Goal: Transaction & Acquisition: Book appointment/travel/reservation

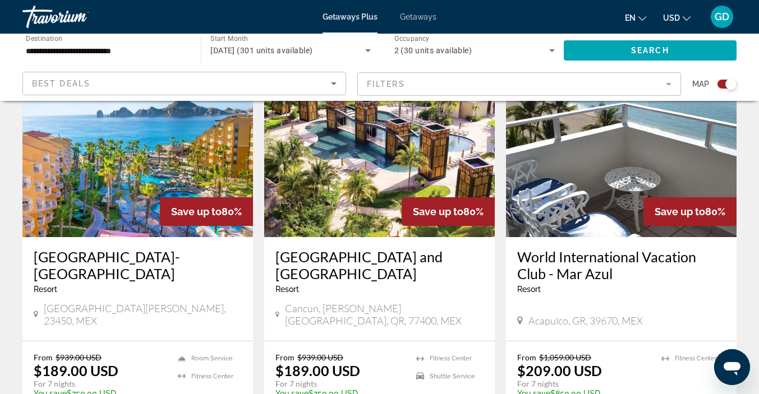
scroll to position [1238, 0]
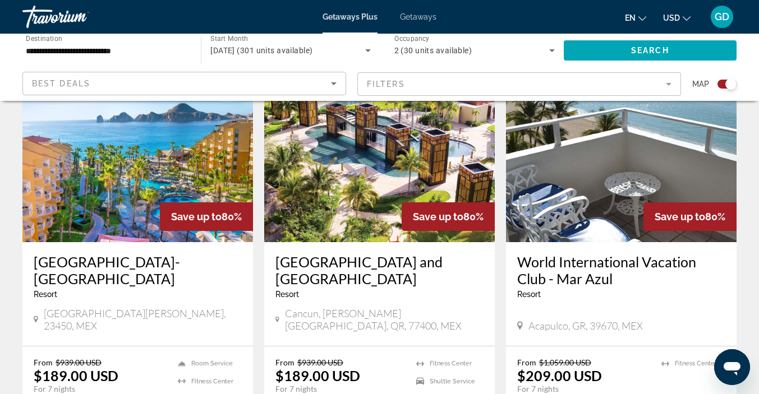
click at [114, 200] on img "Main content" at bounding box center [137, 152] width 231 height 179
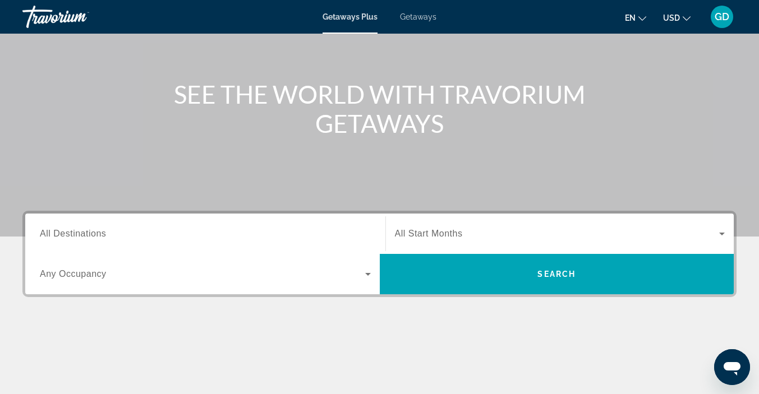
scroll to position [97, 0]
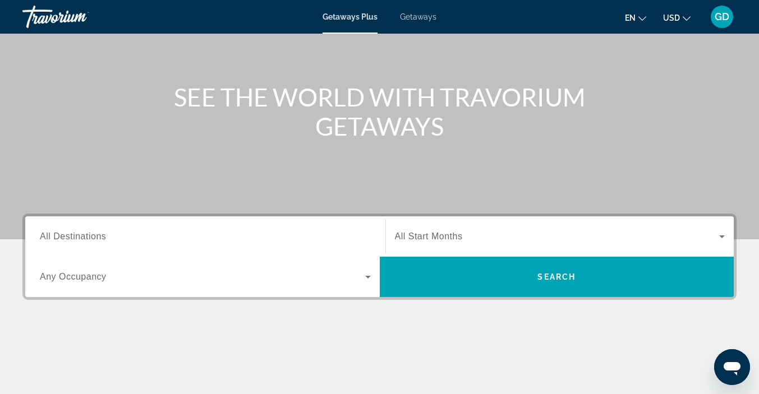
click at [367, 282] on icon "Search widget" at bounding box center [367, 276] width 13 height 13
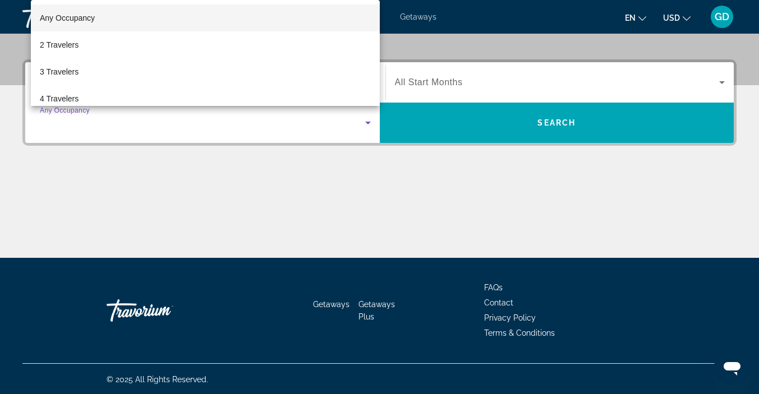
scroll to position [252, 0]
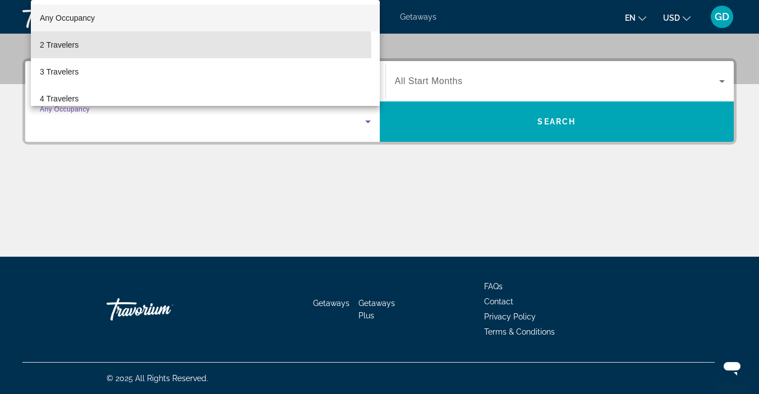
click at [73, 49] on span "2 Travelers" at bounding box center [59, 44] width 39 height 13
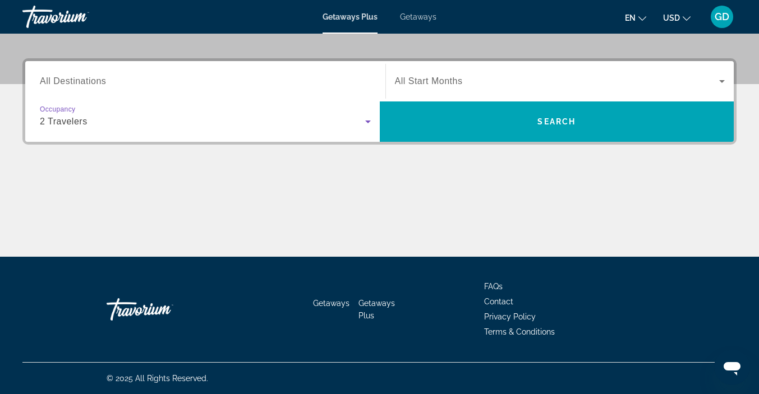
click at [728, 83] on icon "Search widget" at bounding box center [721, 81] width 13 height 13
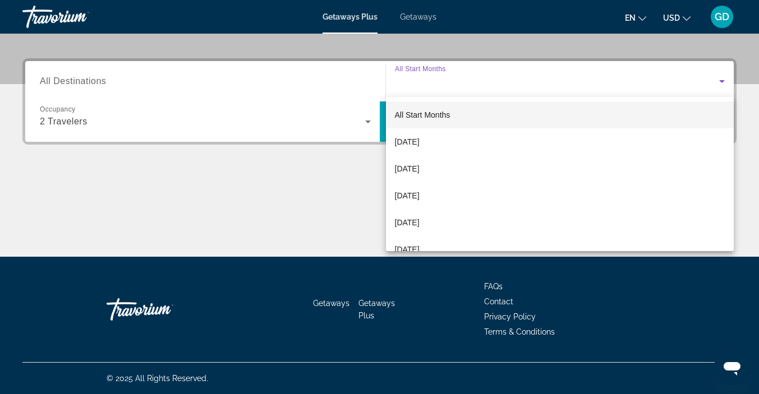
click at [434, 177] on mat-option "October 2025" at bounding box center [560, 168] width 348 height 27
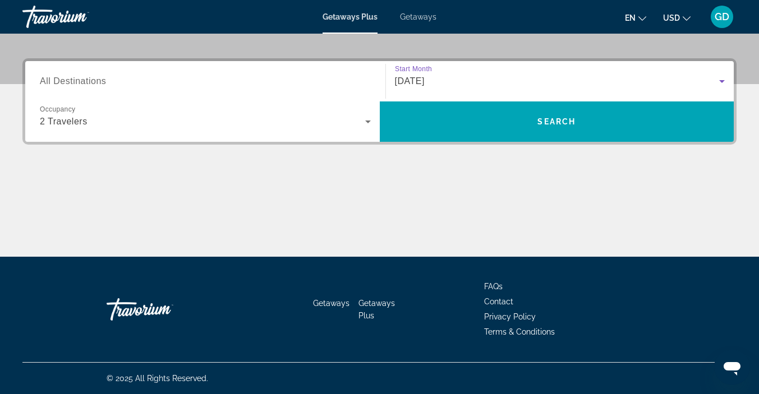
click at [595, 129] on span "Search widget" at bounding box center [557, 121] width 354 height 27
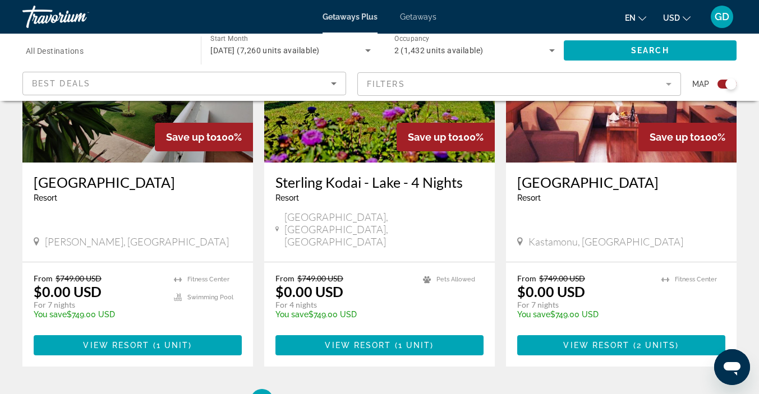
scroll to position [1852, 0]
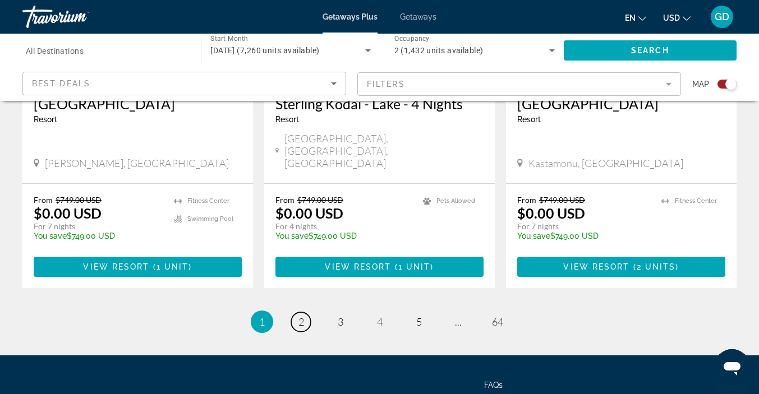
click at [299, 316] on span "2" at bounding box center [301, 322] width 6 height 12
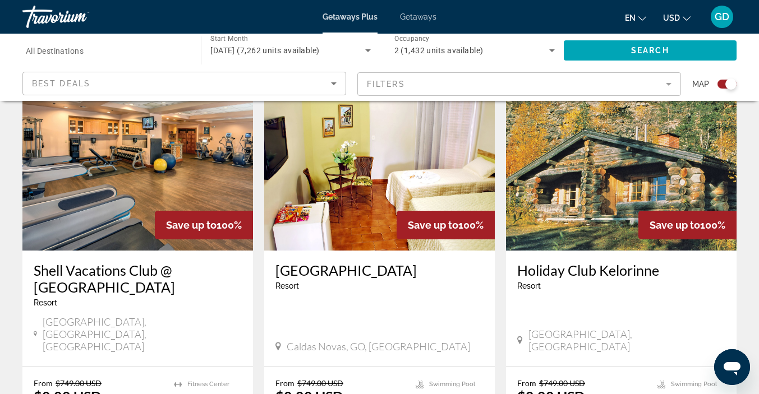
scroll to position [417, 0]
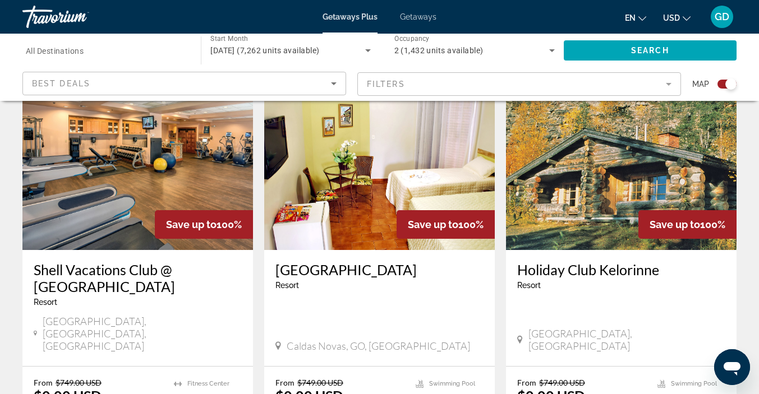
click at [670, 91] on mat-form-field "Filters" at bounding box center [519, 84] width 324 height 24
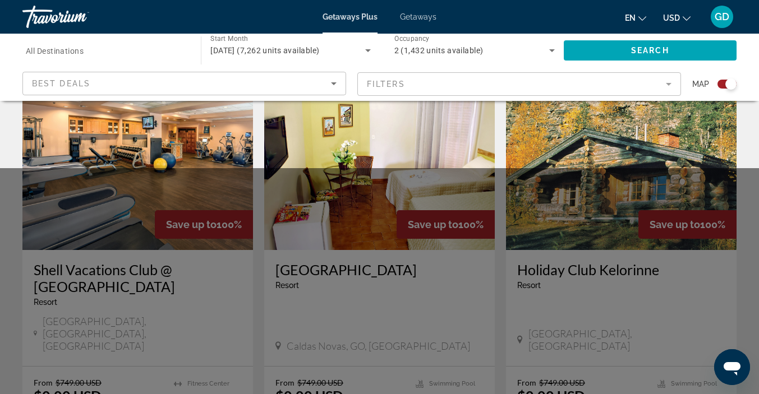
click at [659, 85] on mat-form-field "Filters" at bounding box center [519, 84] width 324 height 24
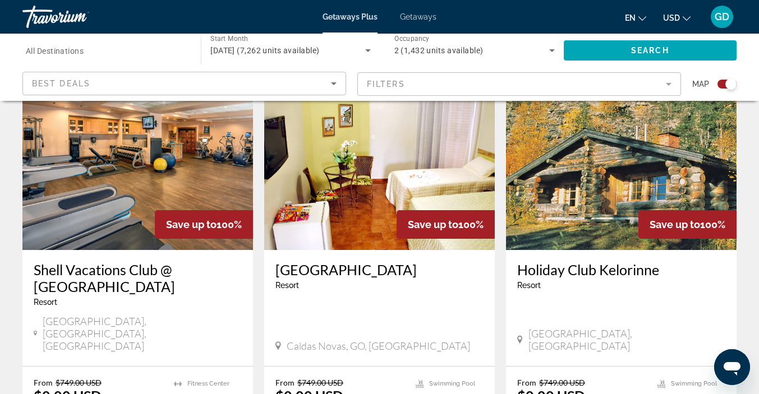
click at [666, 89] on mat-form-field "Filters" at bounding box center [519, 84] width 324 height 24
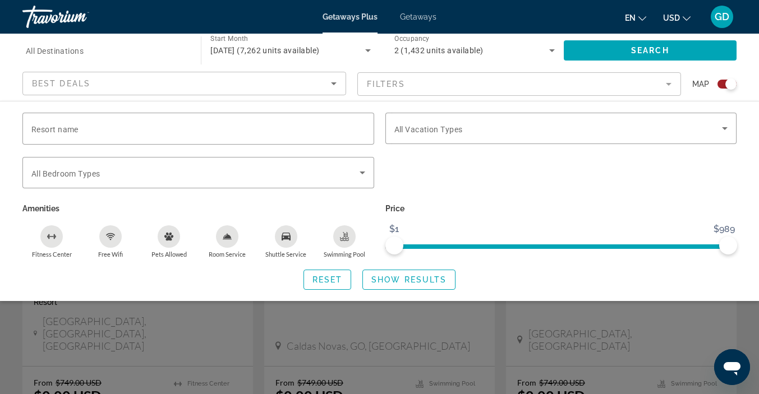
click at [725, 128] on icon "Search widget" at bounding box center [725, 128] width 6 height 3
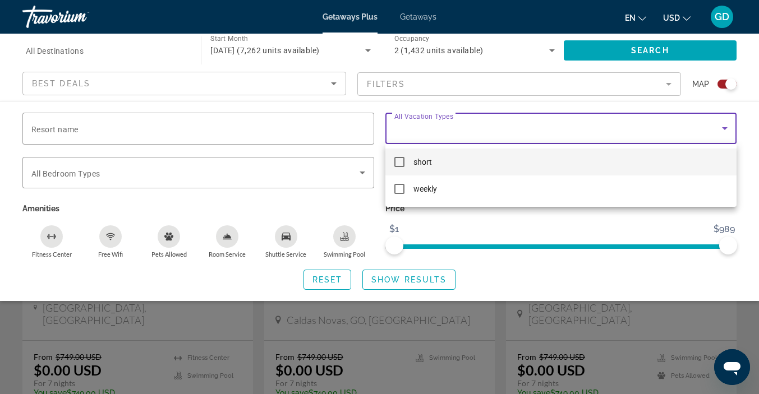
scroll to position [448, 0]
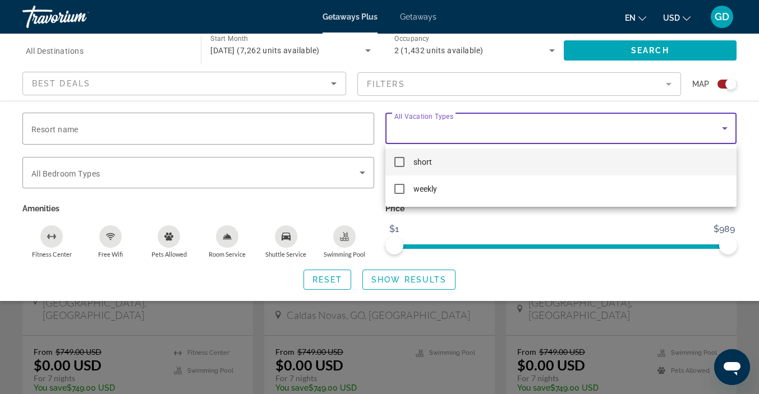
click at [666, 329] on div at bounding box center [379, 197] width 759 height 394
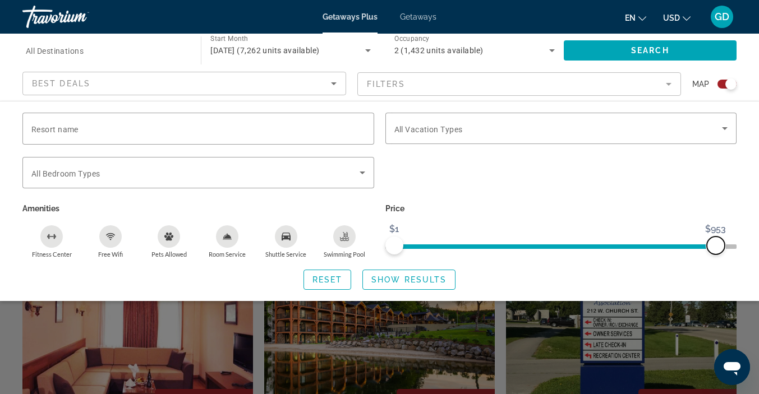
scroll to position [630, 0]
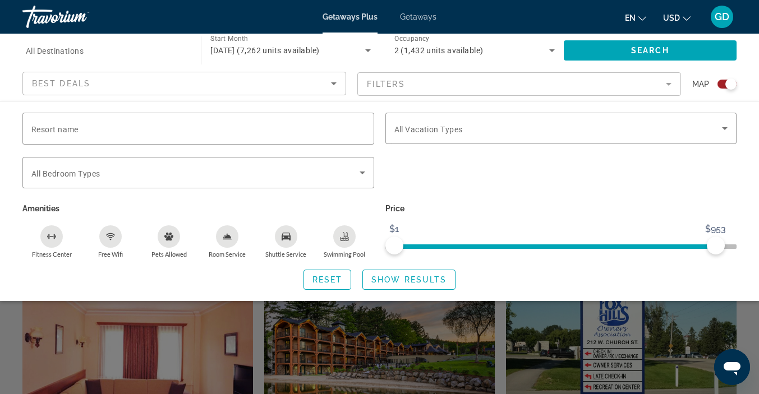
click at [637, 57] on span "Search widget" at bounding box center [650, 50] width 173 height 27
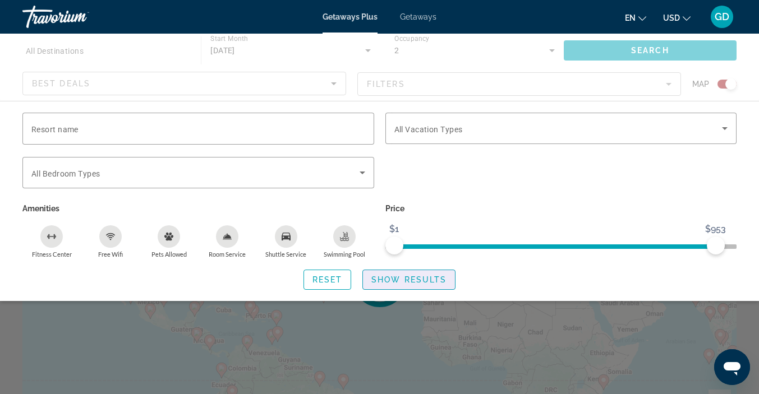
click at [418, 283] on span "Show Results" at bounding box center [408, 279] width 75 height 9
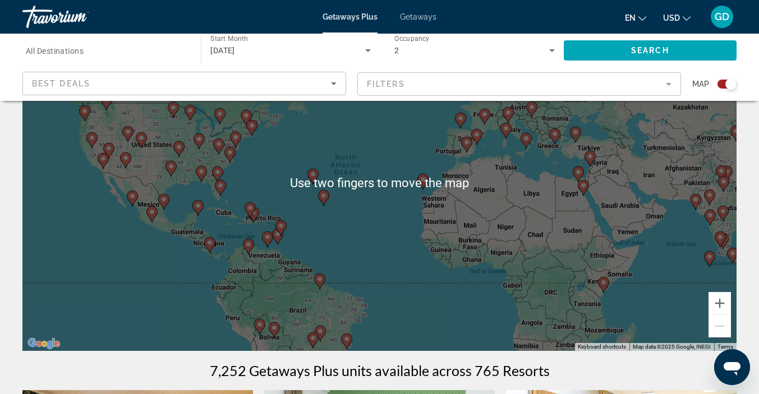
scroll to position [98, 0]
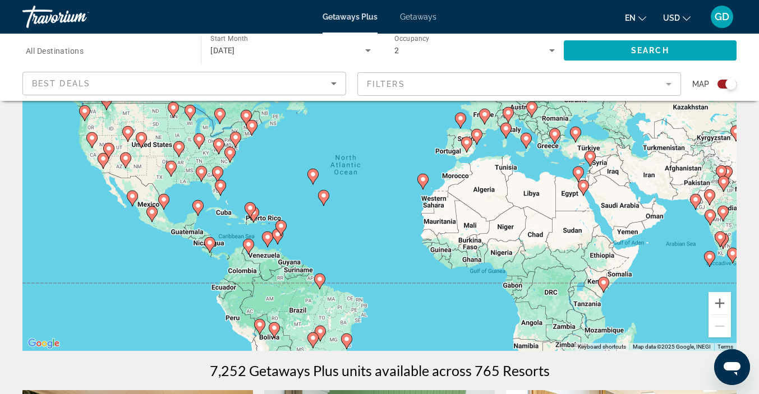
click at [253, 212] on div "To activate drag with keyboard, press Alt + Enter. Once in keyboard drag state,…" at bounding box center [379, 183] width 714 height 337
type input "**********"
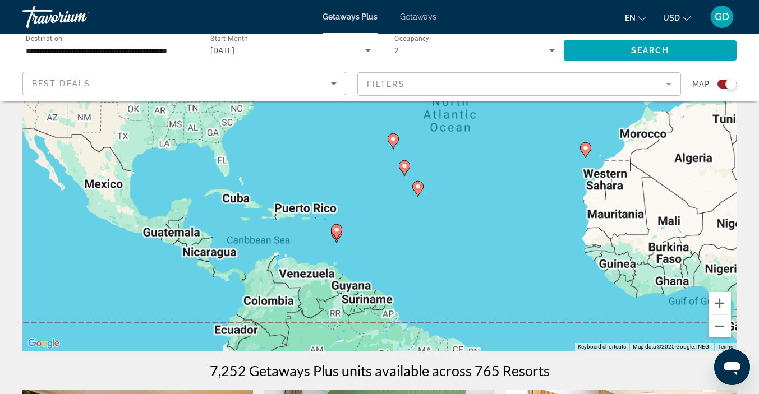
click at [247, 216] on div "To activate drag with keyboard, press Alt + Enter. Once in keyboard drag state,…" at bounding box center [379, 183] width 714 height 337
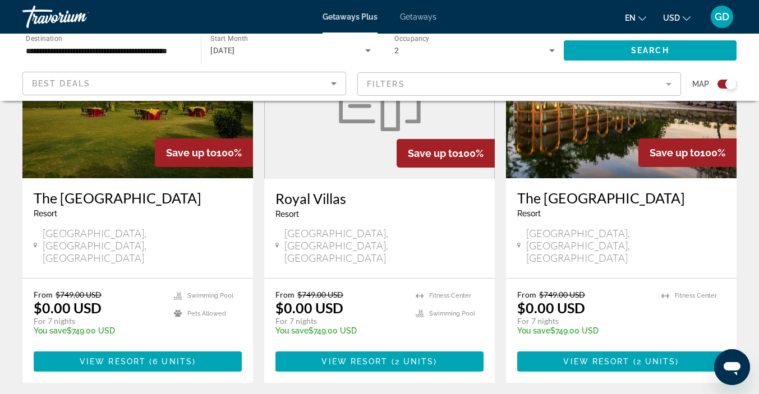
scroll to position [1735, 0]
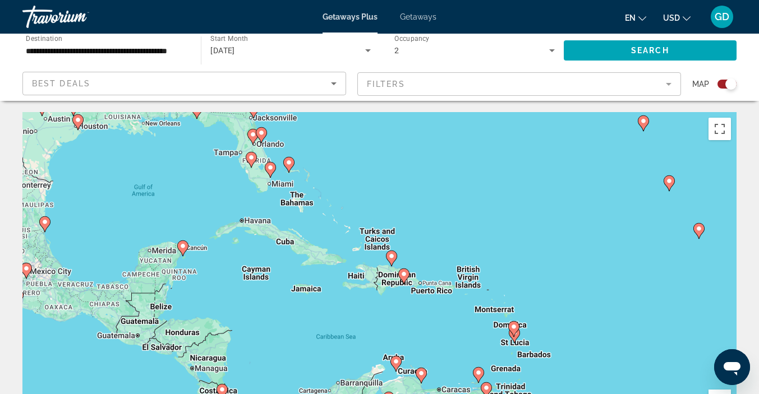
click at [420, 19] on span "Getaways" at bounding box center [418, 16] width 36 height 9
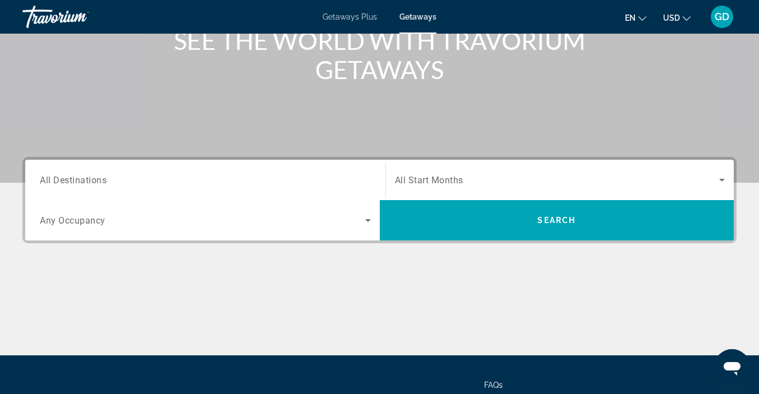
scroll to position [154, 0]
click at [77, 186] on div "Destination All Destinations" at bounding box center [205, 180] width 331 height 32
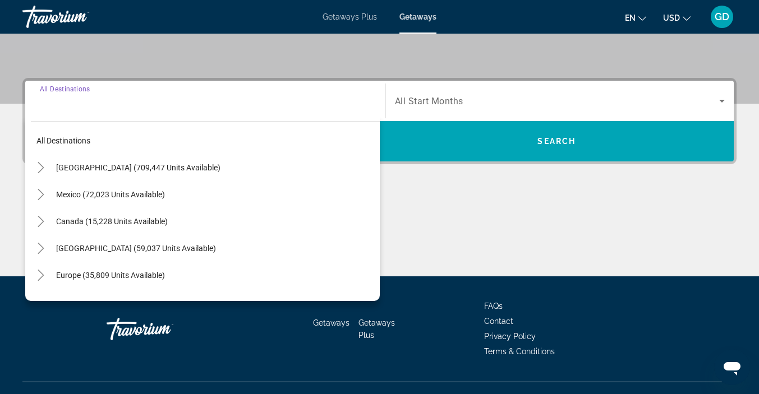
scroll to position [252, 0]
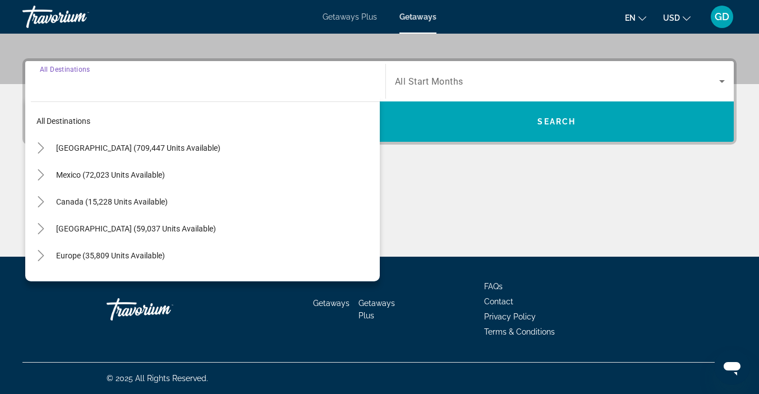
click at [96, 232] on span "Caribbean & Atlantic Islands (59,037 units available)" at bounding box center [136, 228] width 160 height 9
type input "**********"
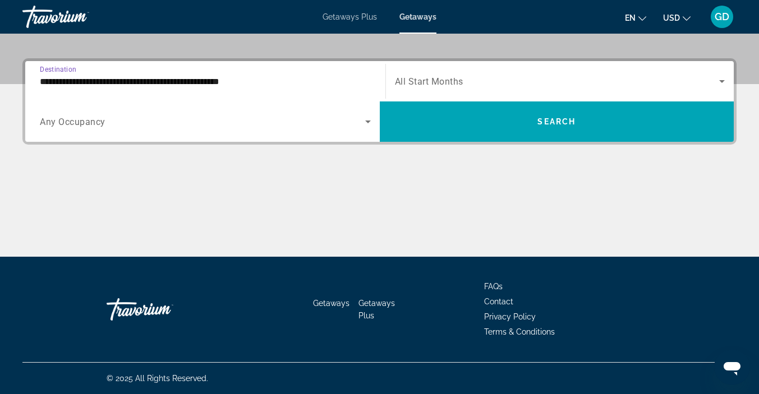
click at [368, 124] on icon "Search widget" at bounding box center [367, 121] width 13 height 13
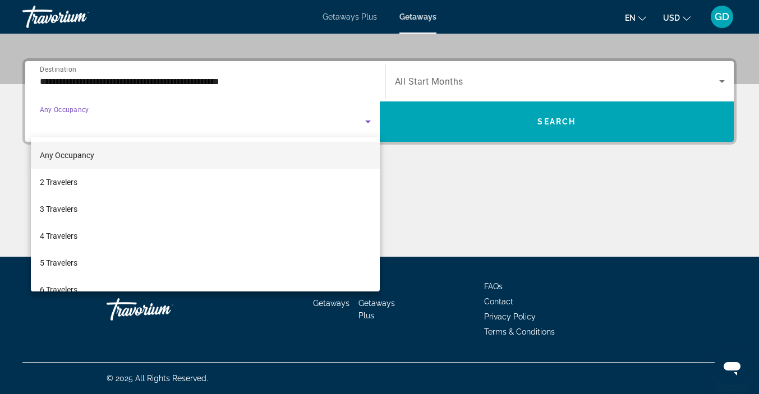
click at [105, 182] on mat-option "2 Travelers" at bounding box center [205, 182] width 349 height 27
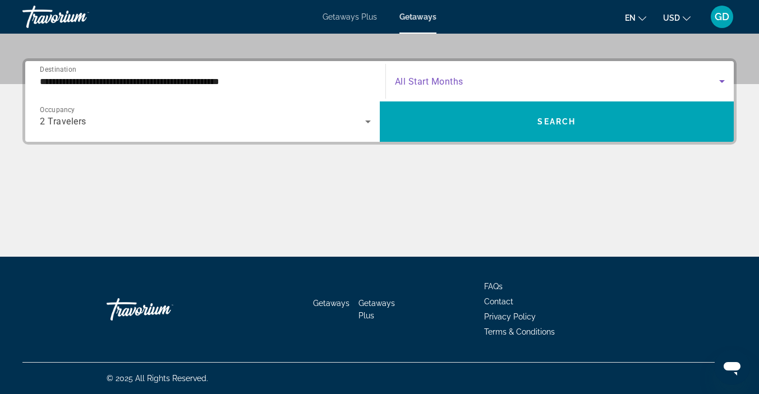
click at [721, 79] on icon "Search widget" at bounding box center [721, 81] width 13 height 13
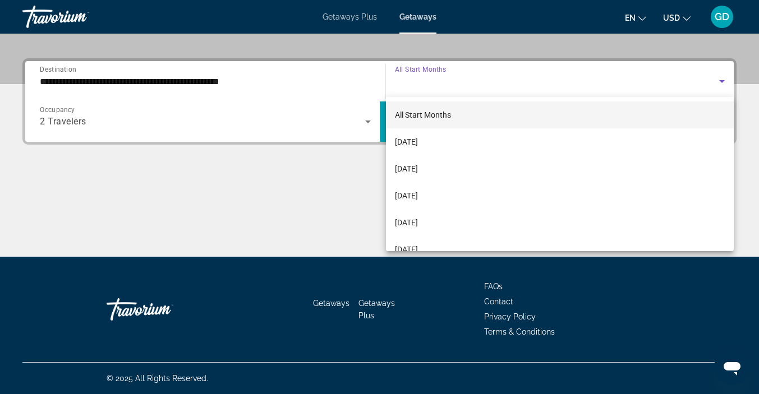
click at [418, 168] on span "[DATE]" at bounding box center [406, 168] width 23 height 13
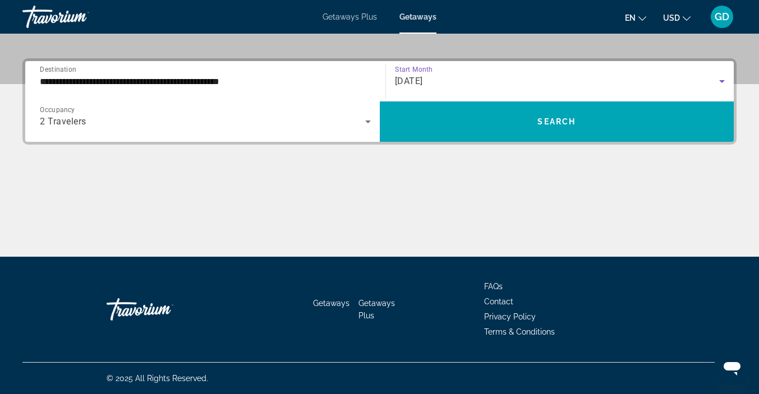
click at [546, 123] on span "Search" at bounding box center [556, 121] width 38 height 9
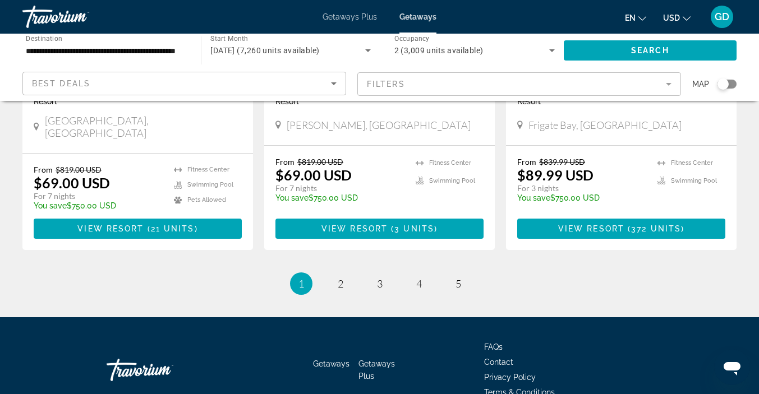
scroll to position [1484, 0]
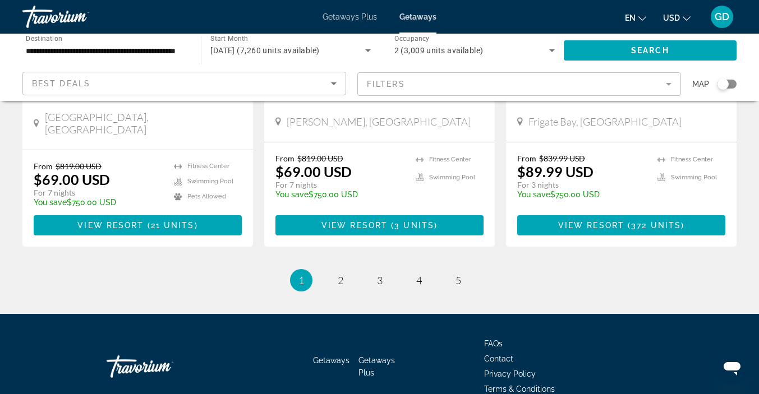
click at [340, 274] on span "2" at bounding box center [341, 280] width 6 height 12
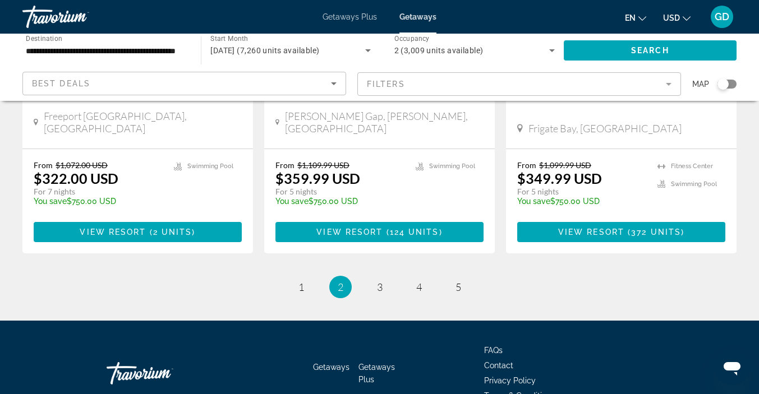
scroll to position [1516, 0]
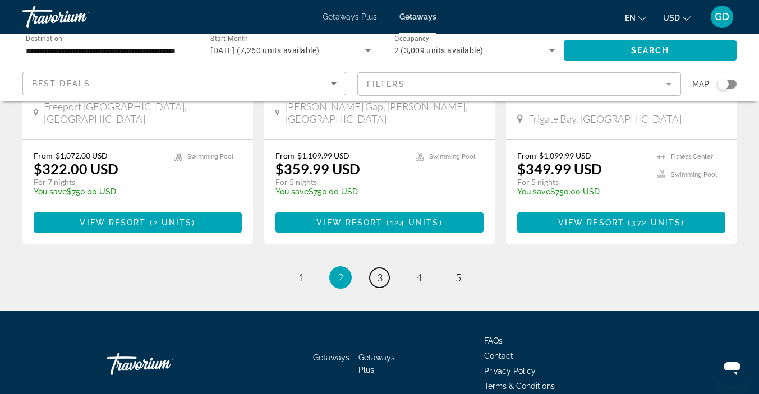
click at [380, 271] on span "3" at bounding box center [380, 277] width 6 height 12
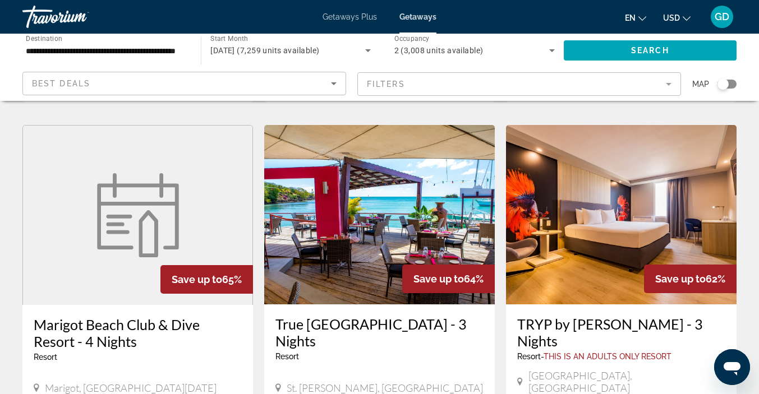
scroll to position [455, 0]
click at [623, 183] on img "Main content" at bounding box center [621, 214] width 231 height 179
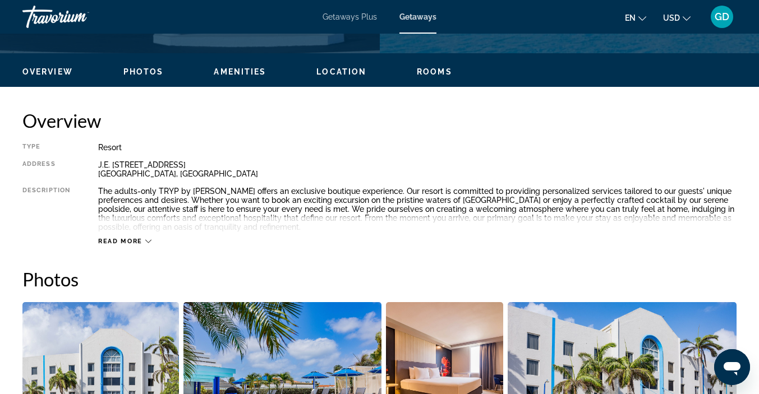
scroll to position [513, 0]
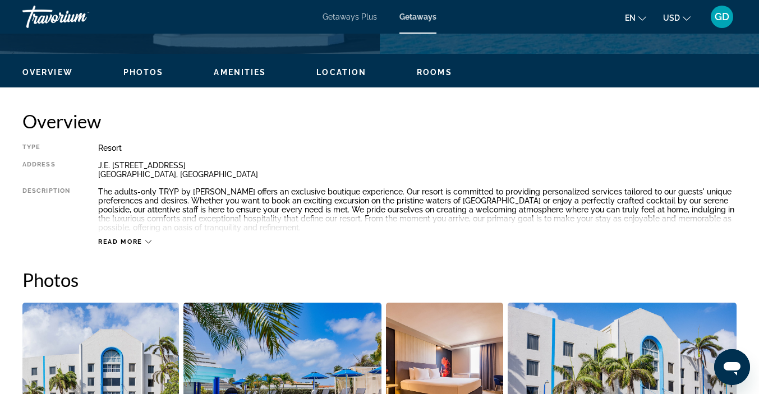
click at [687, 141] on div "Overview Type Resort All-Inclusive No All-Inclusive Address J.E. Irausquin Blvd…" at bounding box center [379, 178] width 714 height 136
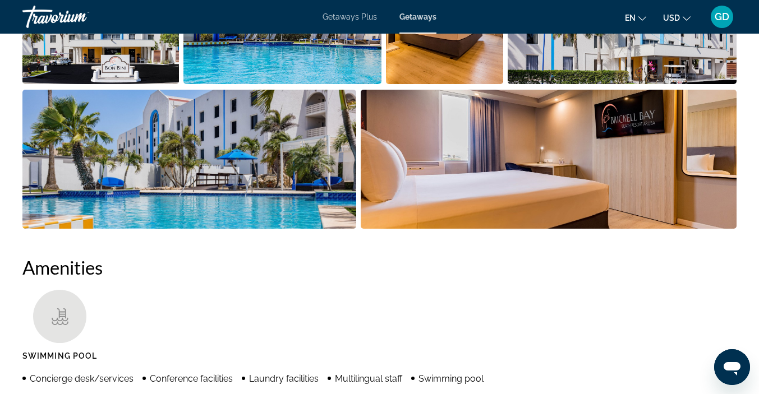
scroll to position [871, 0]
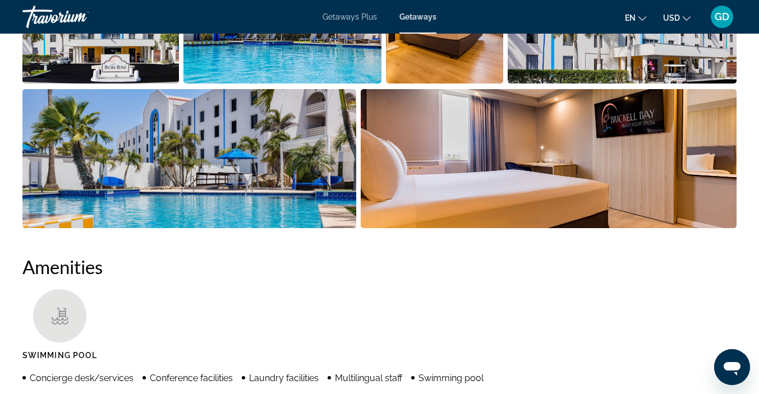
click at [400, 322] on ul "Swimming Pool" at bounding box center [379, 328] width 714 height 79
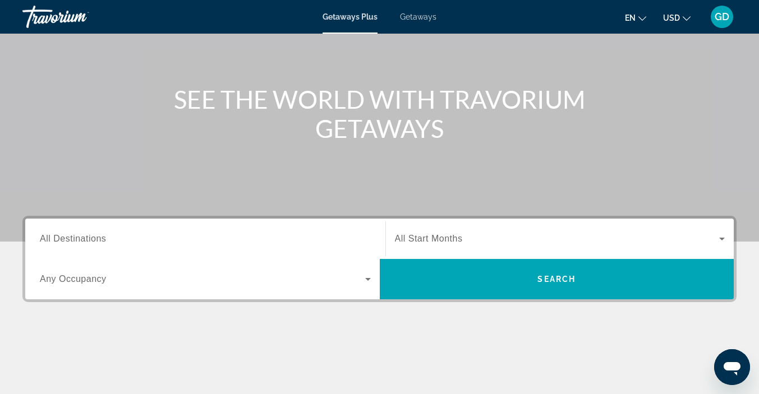
scroll to position [117, 0]
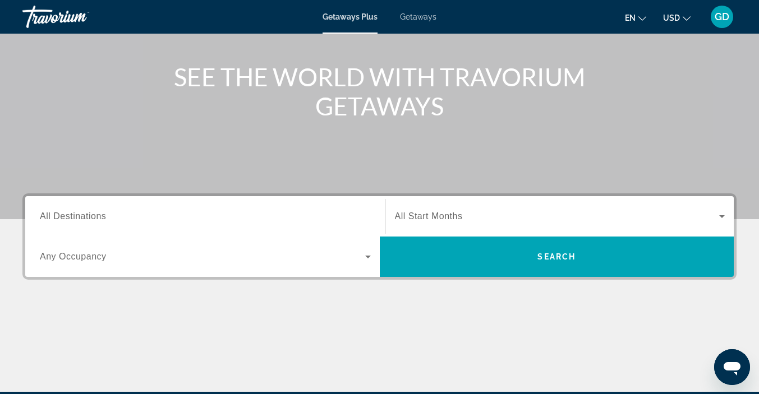
click at [75, 214] on span "All Destinations" at bounding box center [73, 216] width 66 height 10
click at [75, 214] on input "Destination All Destinations" at bounding box center [205, 216] width 331 height 13
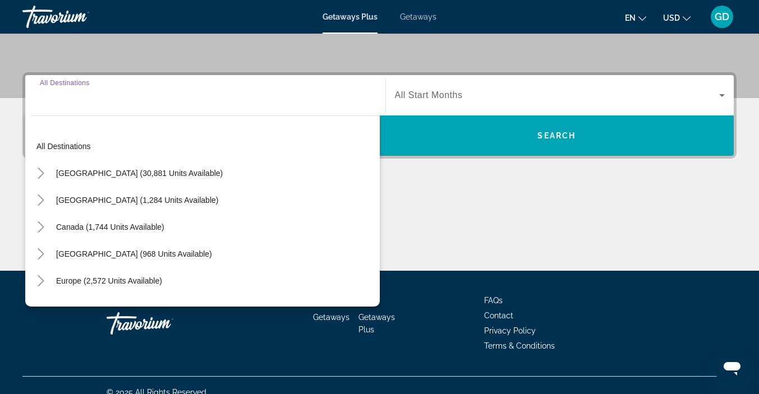
scroll to position [252, 0]
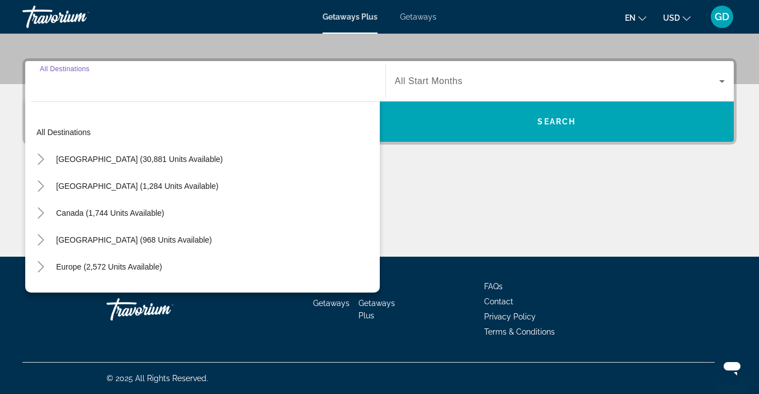
click at [689, 141] on span "Search widget" at bounding box center [557, 122] width 354 height 40
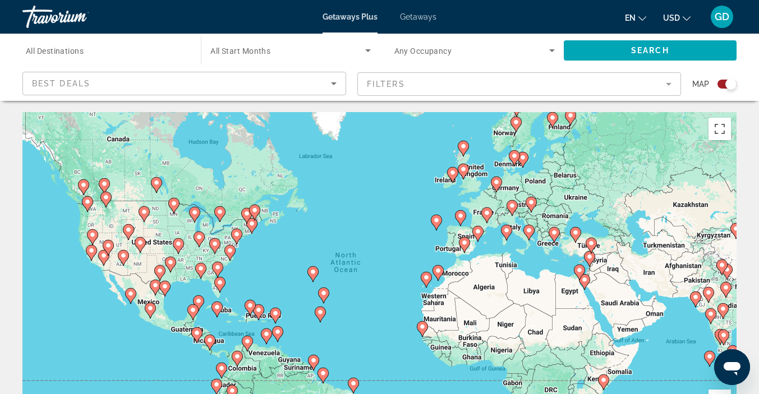
scroll to position [4, 0]
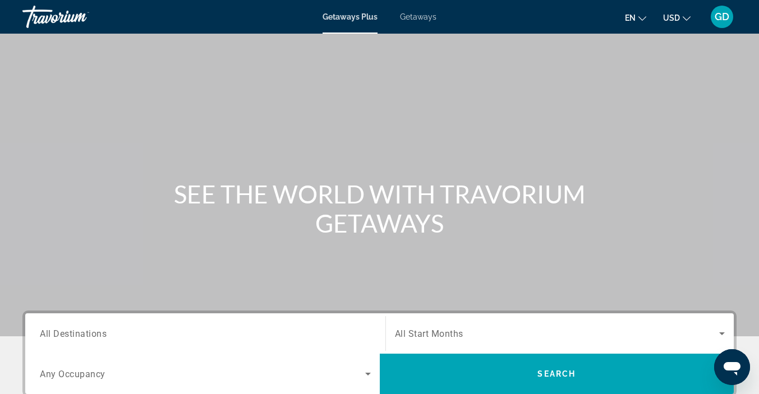
click at [63, 336] on span "All Destinations" at bounding box center [73, 333] width 67 height 11
click at [63, 336] on input "Destination All Destinations" at bounding box center [205, 334] width 331 height 13
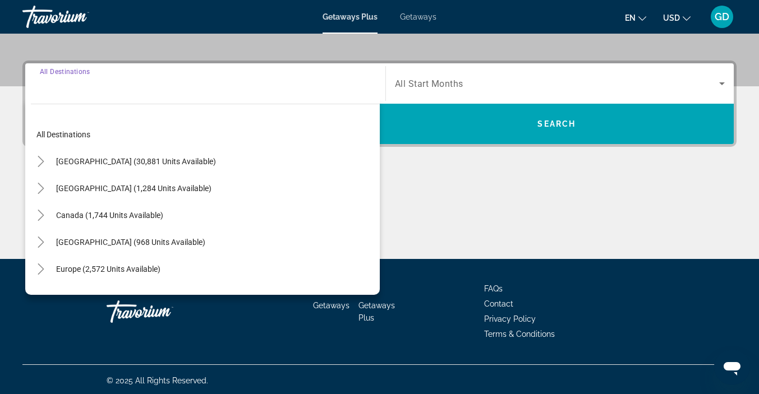
scroll to position [252, 0]
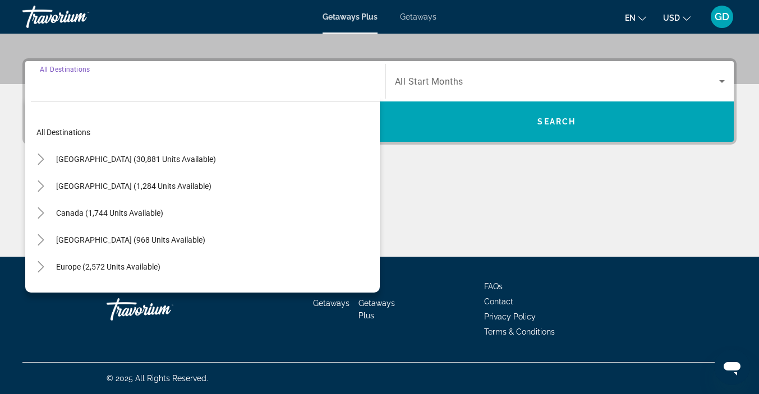
click at [140, 187] on span "[GEOGRAPHIC_DATA] (1,284 units available)" at bounding box center [133, 186] width 155 height 9
type input "**********"
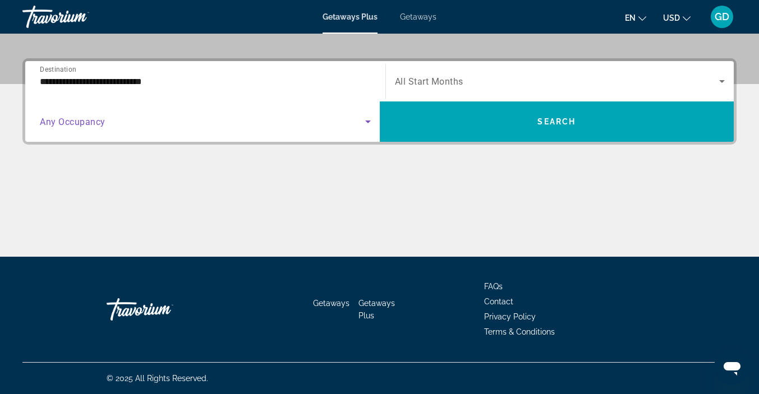
click at [367, 122] on icon "Search widget" at bounding box center [368, 122] width 6 height 3
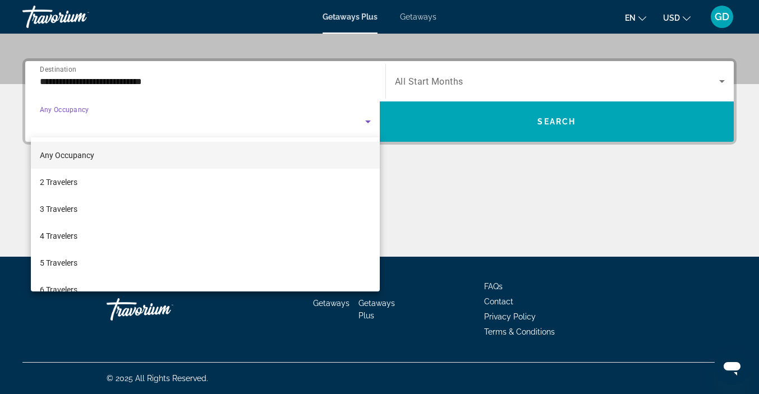
click at [123, 178] on mat-option "2 Travelers" at bounding box center [205, 182] width 349 height 27
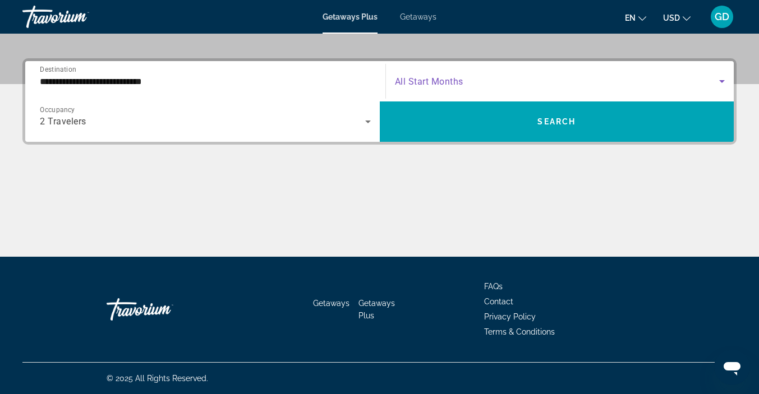
click at [722, 77] on icon "Search widget" at bounding box center [721, 81] width 13 height 13
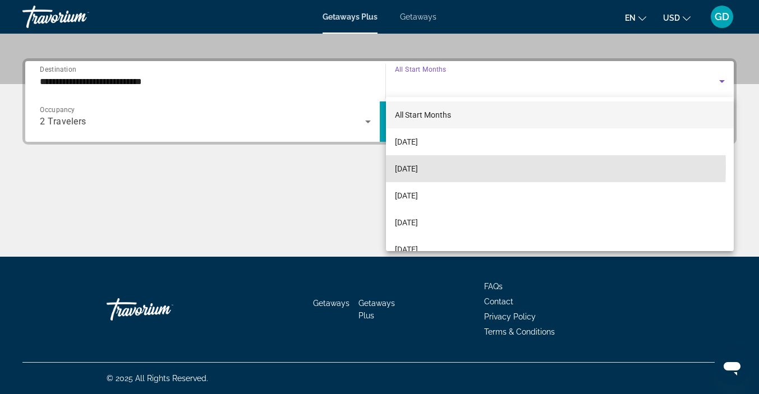
click at [418, 168] on span "[DATE]" at bounding box center [406, 168] width 23 height 13
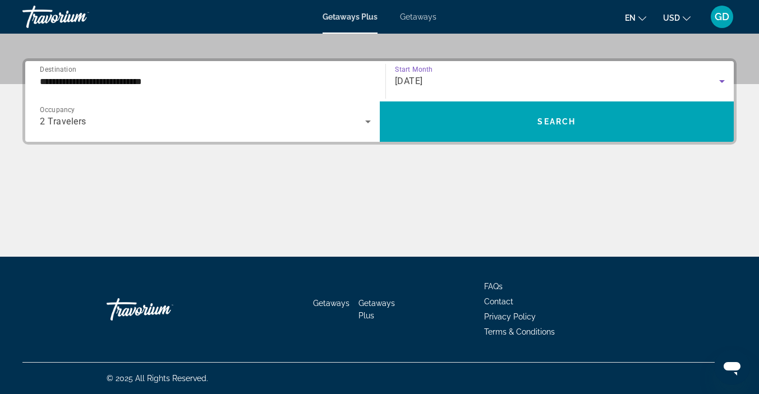
click at [513, 119] on span "Search widget" at bounding box center [557, 121] width 354 height 27
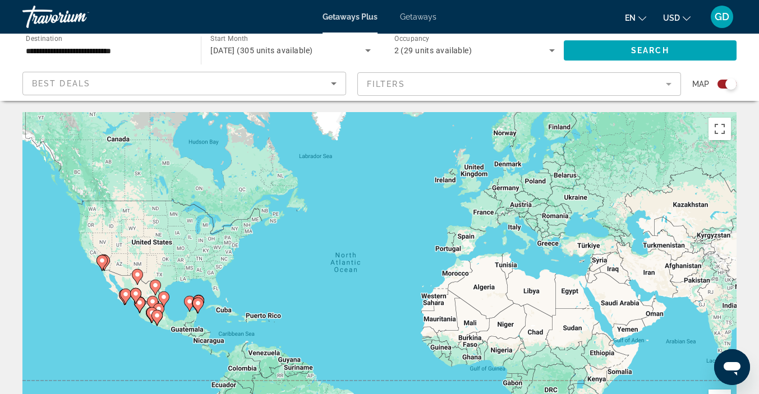
click at [634, 49] on span "Search" at bounding box center [650, 50] width 38 height 9
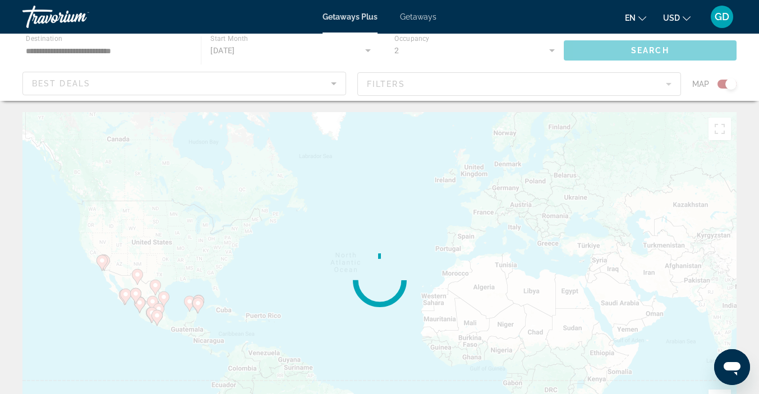
click at [634, 49] on div "Main content" at bounding box center [379, 67] width 759 height 67
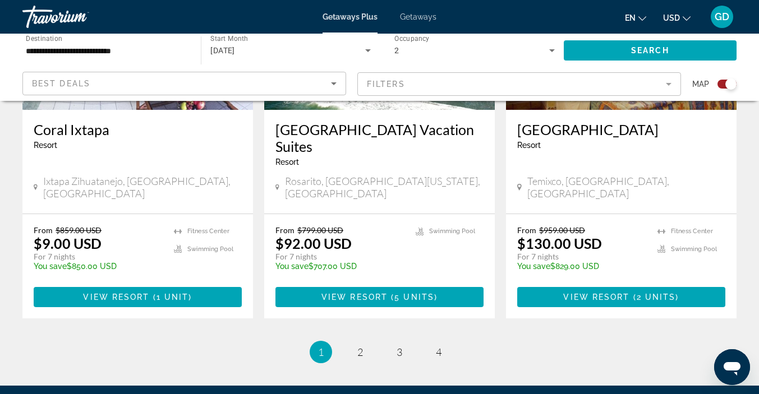
scroll to position [1832, 0]
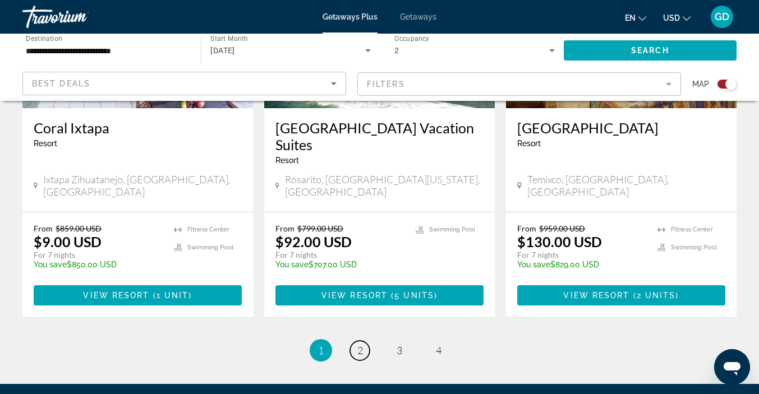
click at [364, 341] on link "page 2" at bounding box center [360, 351] width 20 height 20
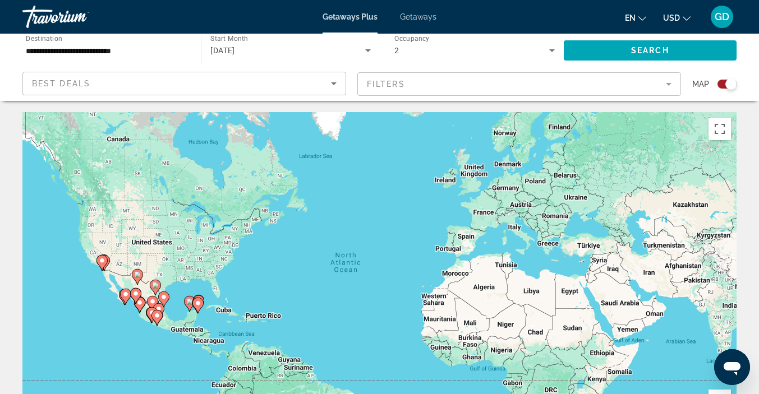
scroll to position [345, 0]
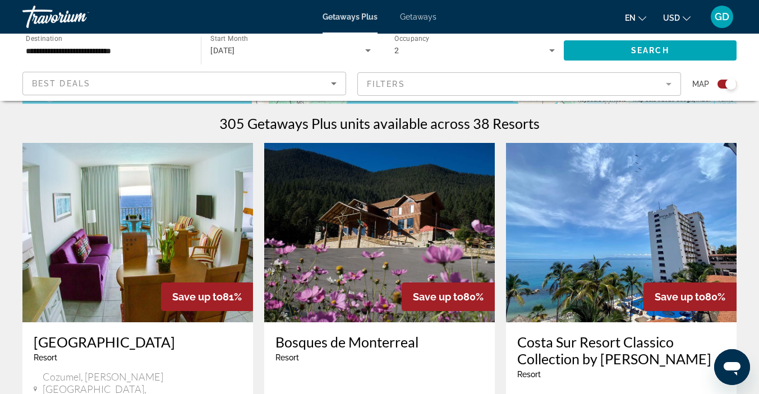
click at [517, 74] on mat-form-field "Filters" at bounding box center [519, 84] width 324 height 24
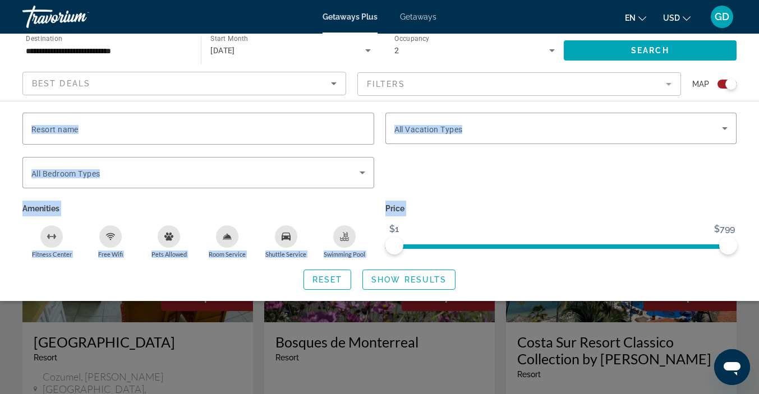
click at [676, 357] on div "Search widget" at bounding box center [379, 281] width 759 height 226
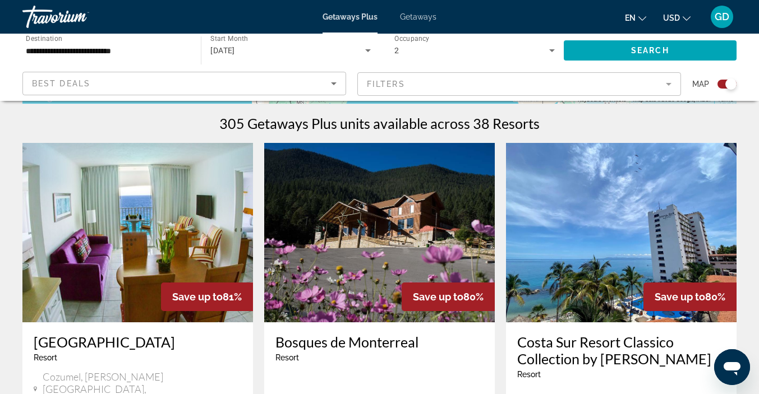
click at [671, 366] on h3 "Costa Sur Resort Classico Collection by [PERSON_NAME]" at bounding box center [621, 351] width 208 height 34
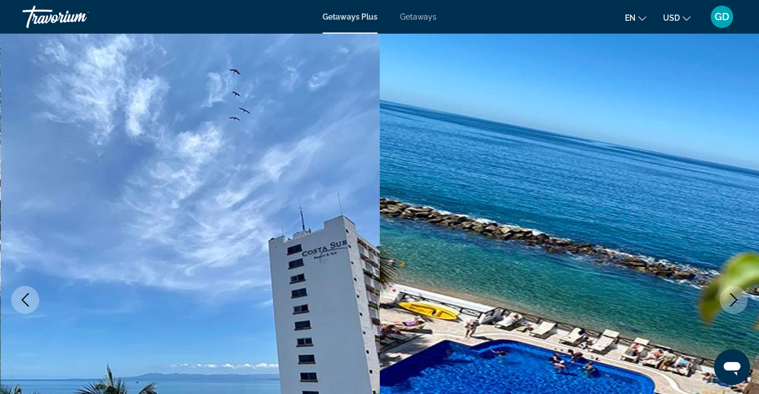
click at [27, 295] on icon "Previous image" at bounding box center [25, 299] width 7 height 13
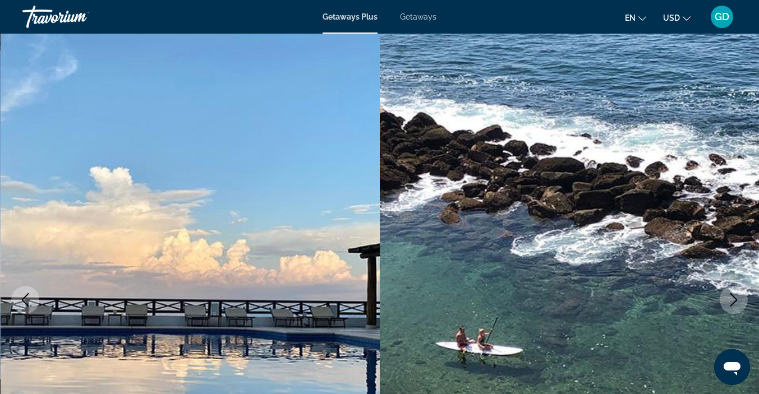
click at [27, 310] on button "Previous image" at bounding box center [25, 300] width 28 height 28
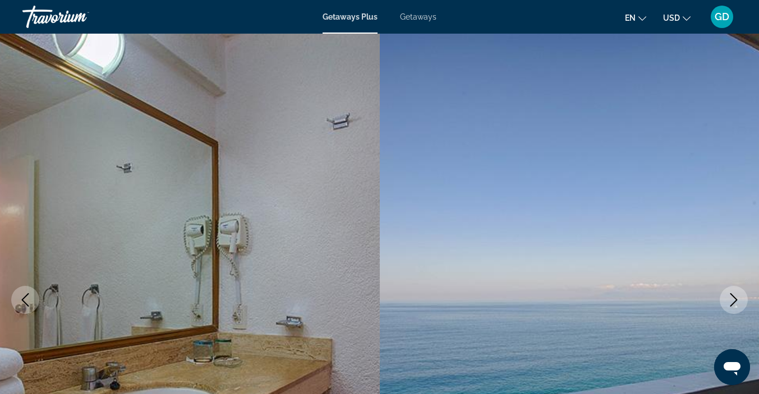
click at [32, 306] on button "Previous image" at bounding box center [25, 300] width 28 height 28
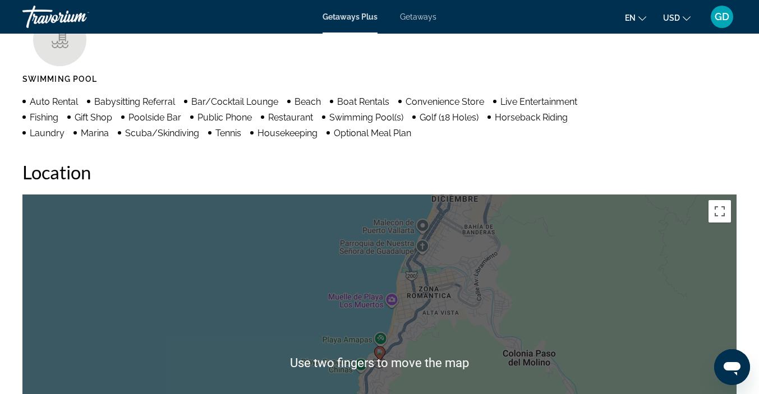
scroll to position [1130, 0]
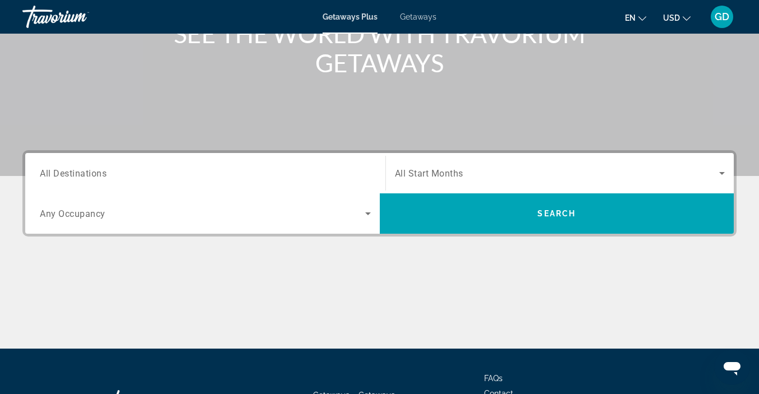
scroll to position [164, 0]
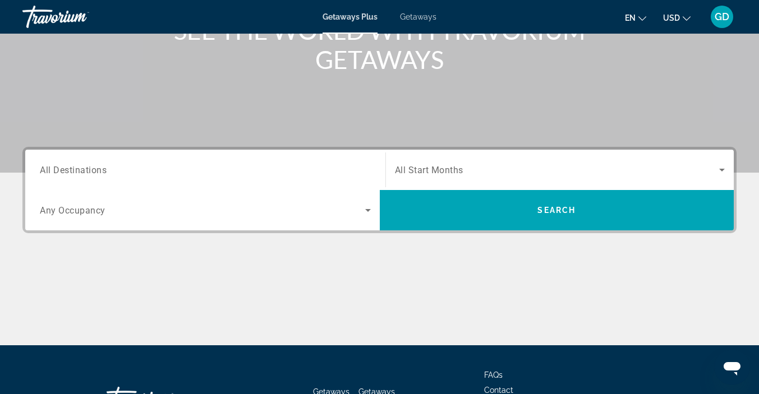
click at [68, 169] on span "All Destinations" at bounding box center [73, 169] width 67 height 11
click at [68, 169] on input "Destination All Destinations" at bounding box center [205, 170] width 331 height 13
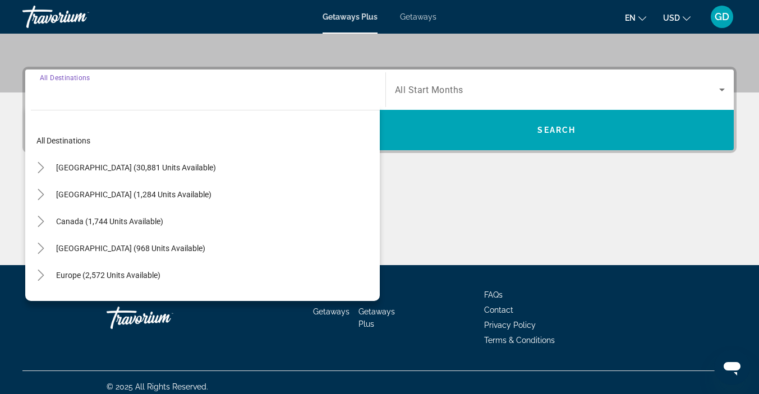
scroll to position [252, 0]
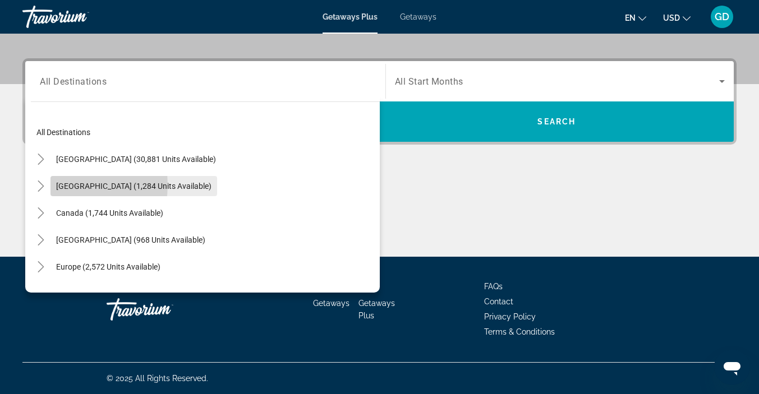
click at [71, 185] on span "[GEOGRAPHIC_DATA] (1,284 units available)" at bounding box center [133, 186] width 155 height 9
type input "**********"
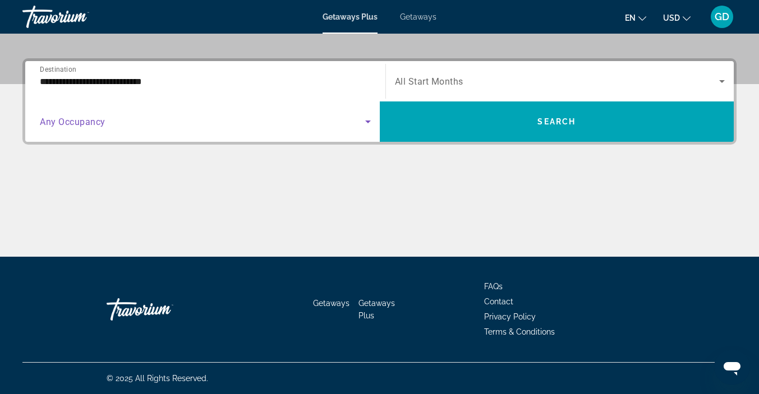
click at [369, 126] on icon "Search widget" at bounding box center [367, 121] width 13 height 13
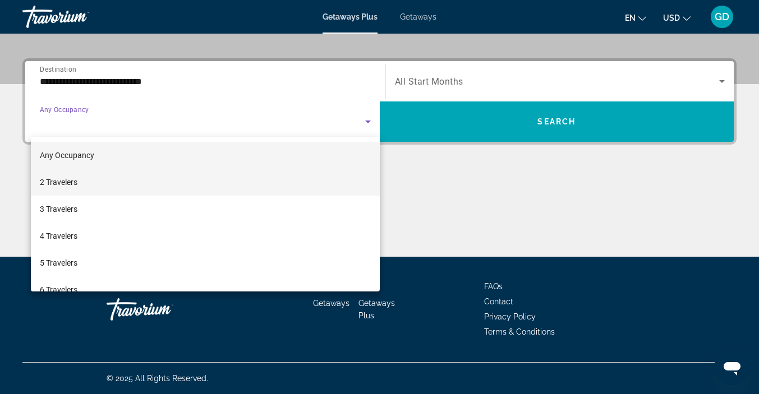
click at [110, 188] on mat-option "2 Travelers" at bounding box center [205, 182] width 349 height 27
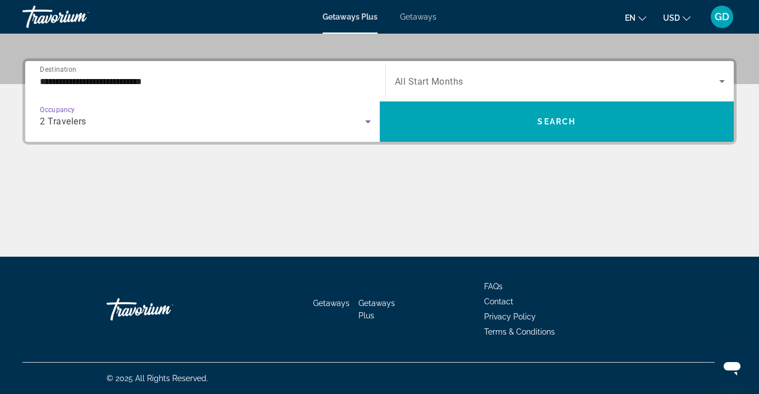
click at [721, 80] on icon "Search widget" at bounding box center [722, 81] width 6 height 3
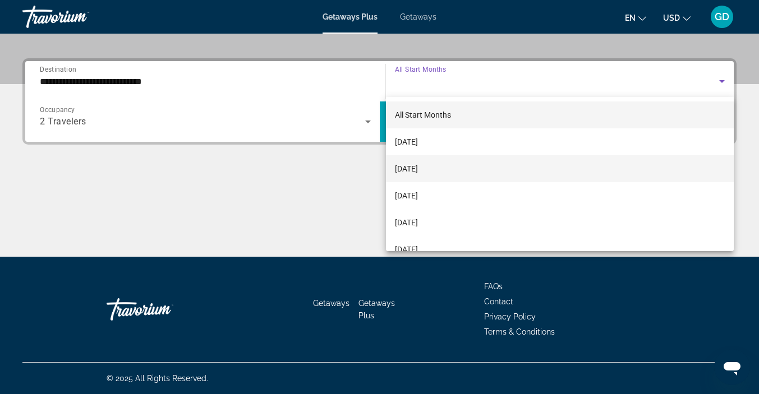
click at [414, 165] on span "[DATE]" at bounding box center [406, 168] width 23 height 13
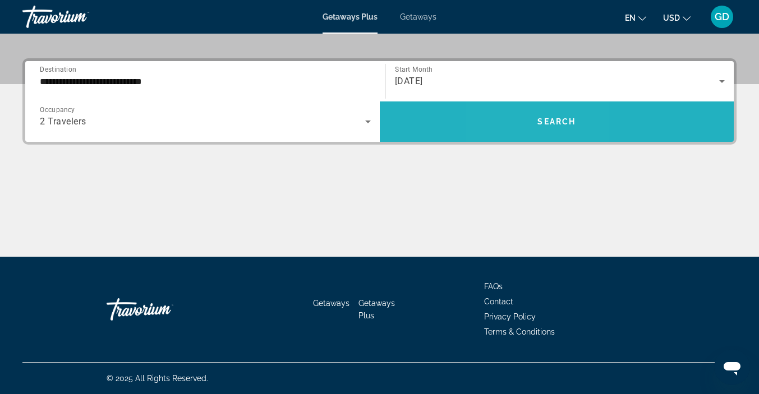
click at [529, 131] on span "Search widget" at bounding box center [557, 121] width 354 height 27
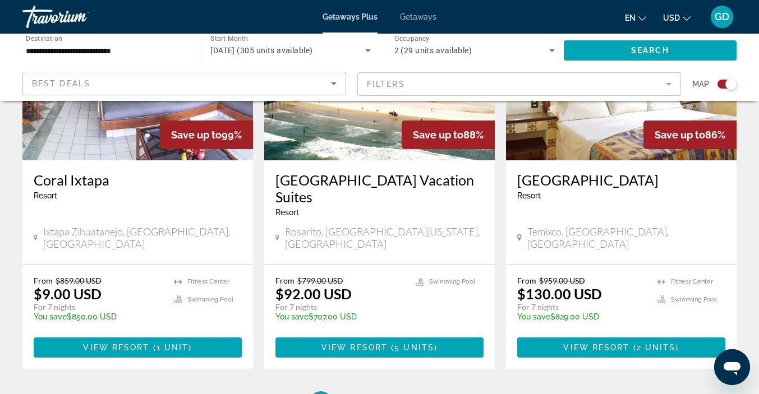
scroll to position [1794, 0]
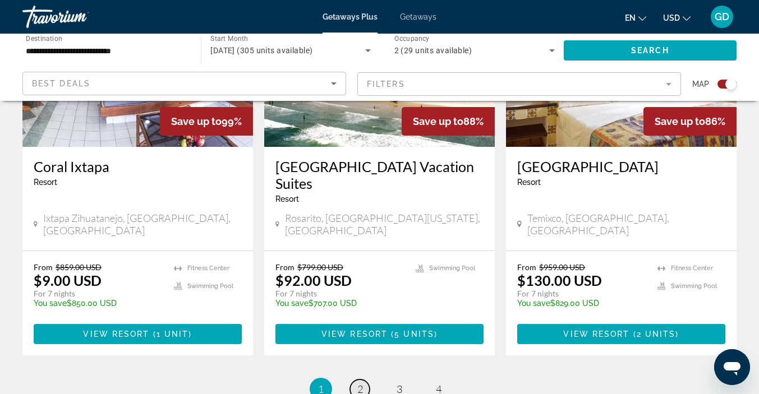
click at [354, 380] on link "page 2" at bounding box center [360, 390] width 20 height 20
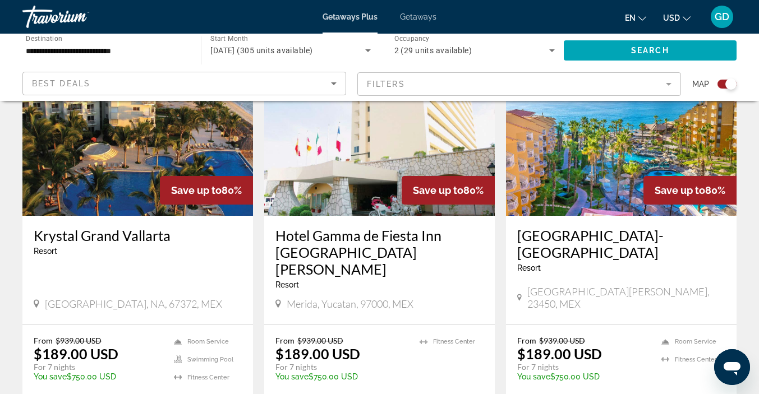
scroll to position [1265, 0]
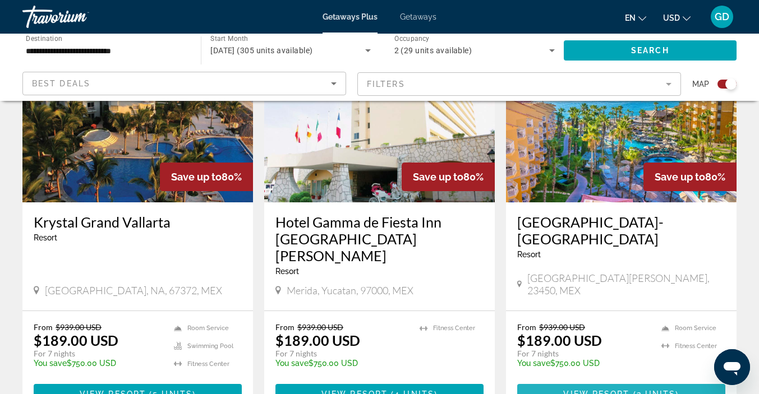
click at [659, 390] on span "2 units" at bounding box center [656, 394] width 39 height 9
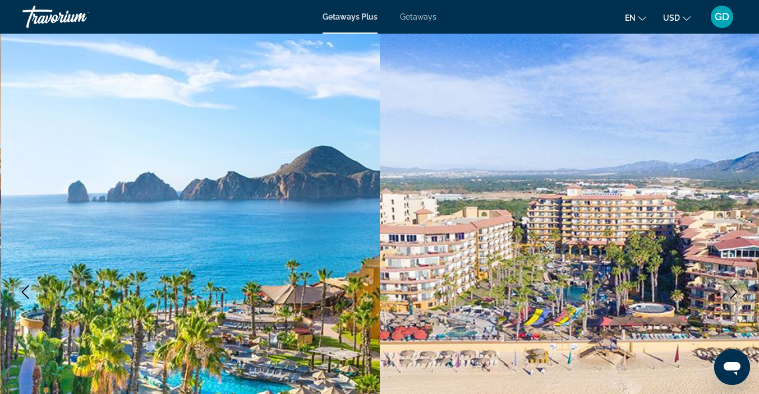
scroll to position [21, 0]
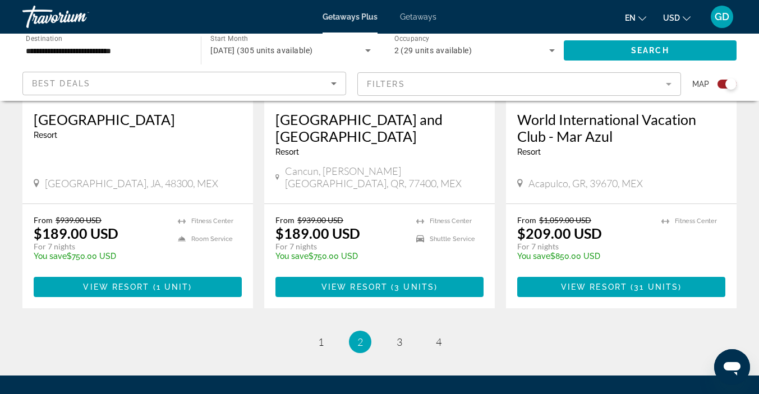
scroll to position [1778, 0]
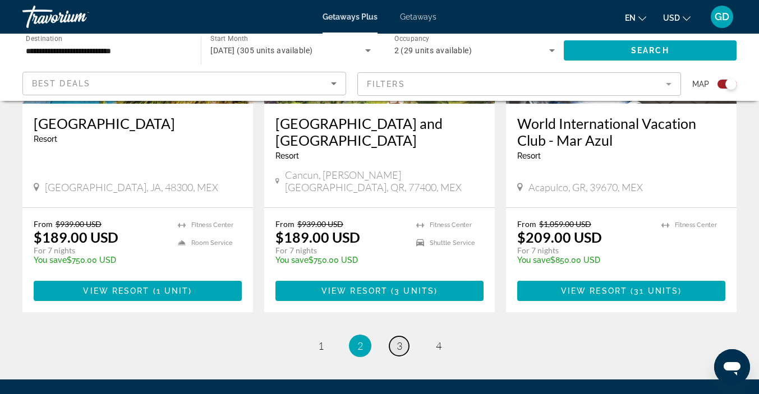
click at [394, 337] on link "page 3" at bounding box center [399, 347] width 20 height 20
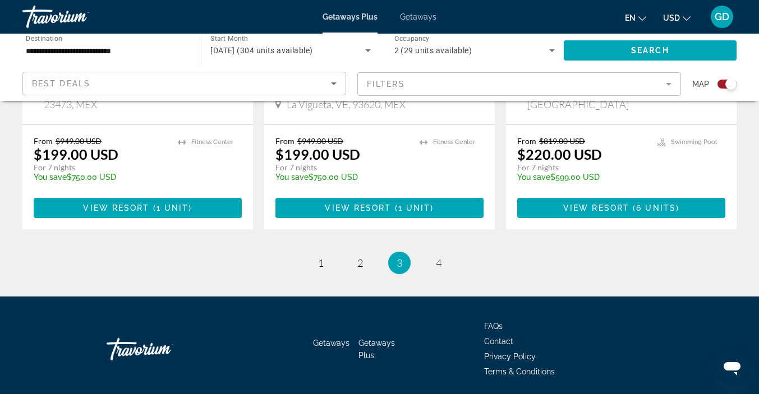
scroll to position [1836, 0]
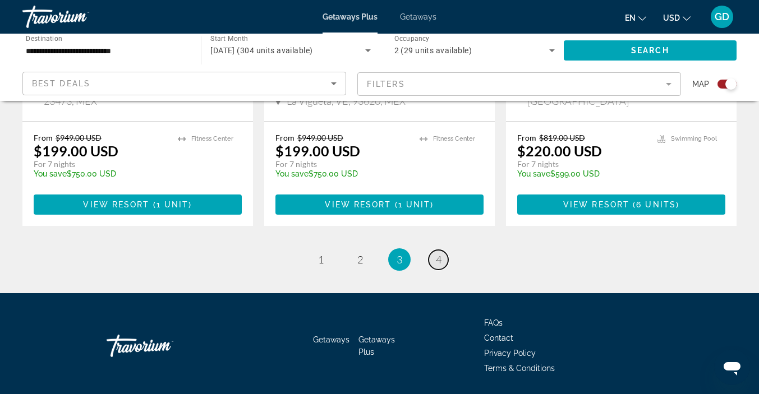
click at [439, 253] on span "4" at bounding box center [439, 259] width 6 height 12
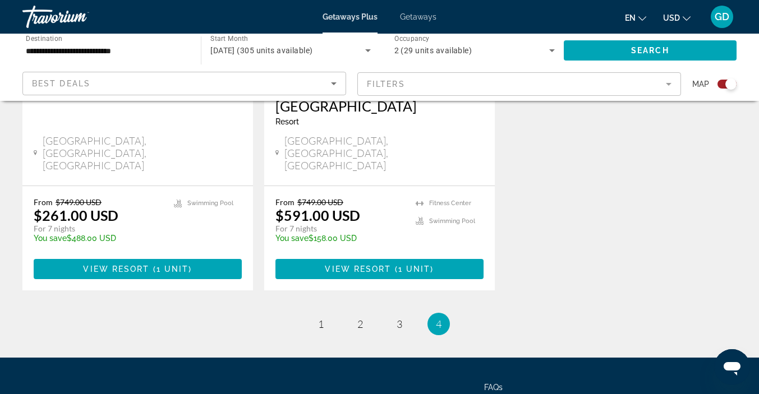
scroll to position [626, 0]
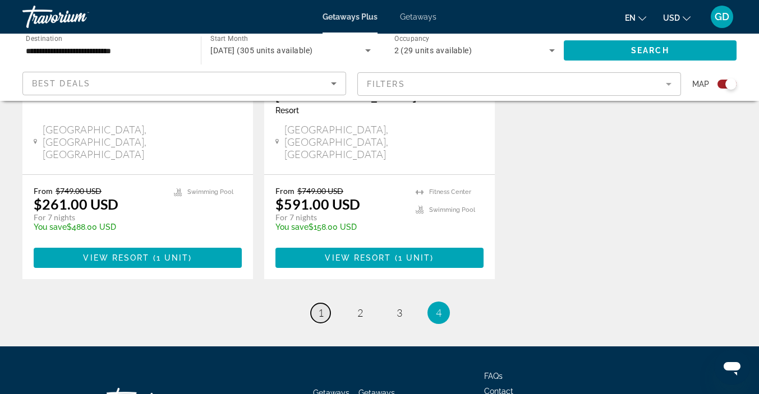
click at [328, 303] on link "page 1" at bounding box center [321, 313] width 20 height 20
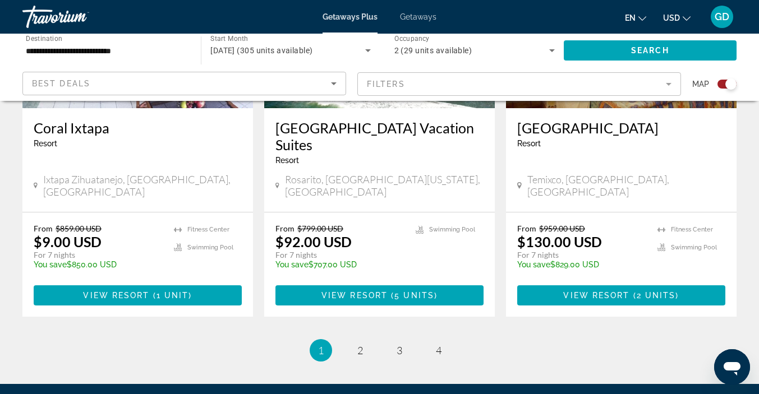
scroll to position [1827, 0]
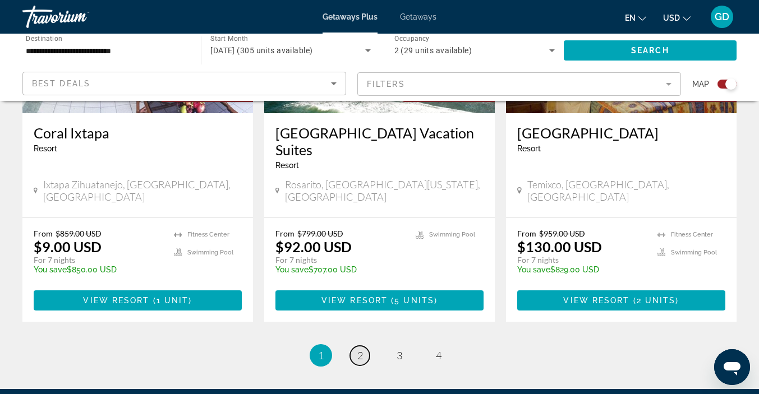
click at [360, 346] on link "page 2" at bounding box center [360, 356] width 20 height 20
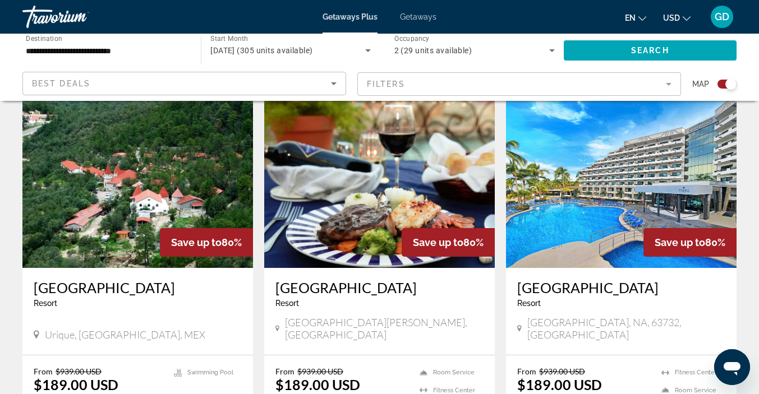
scroll to position [804, 0]
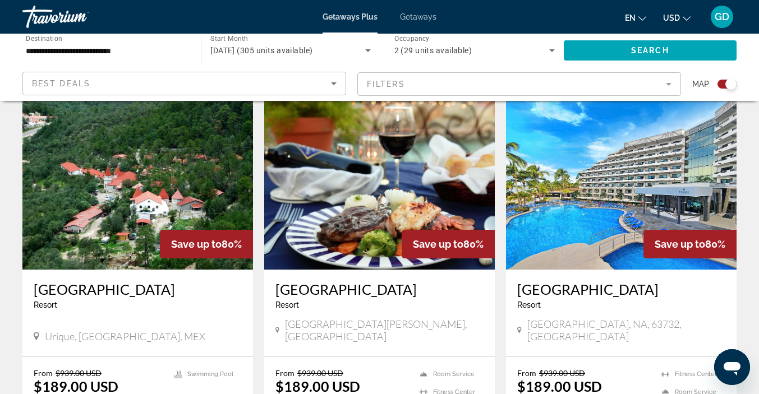
click at [427, 178] on img "Main content" at bounding box center [379, 179] width 231 height 179
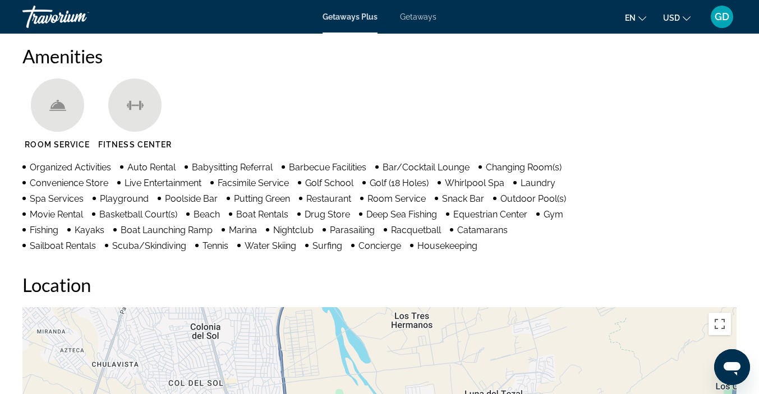
scroll to position [766, 0]
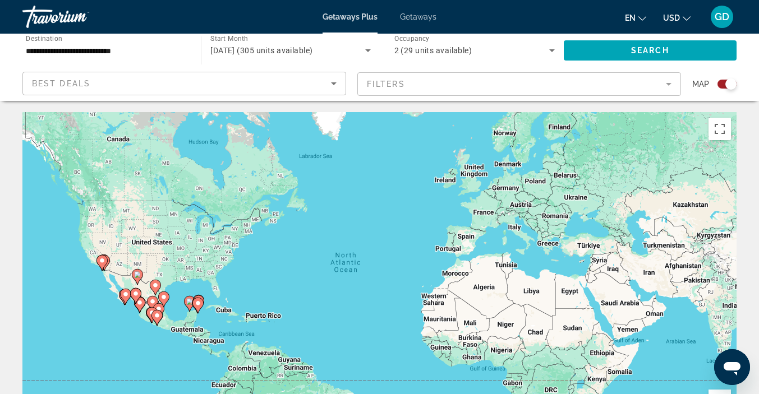
click at [333, 84] on icon "Sort by" at bounding box center [334, 83] width 6 height 3
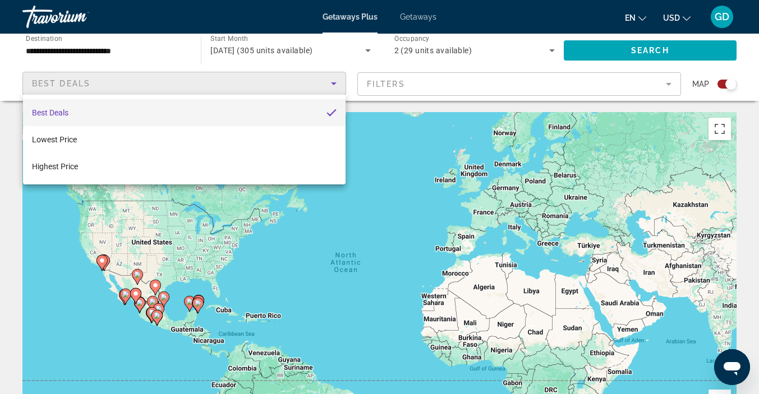
click at [670, 82] on div at bounding box center [379, 197] width 759 height 394
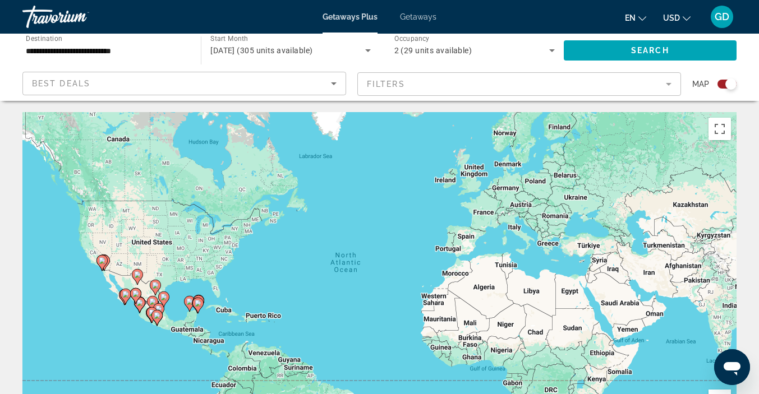
click at [671, 93] on mat-form-field "Filters" at bounding box center [519, 84] width 324 height 24
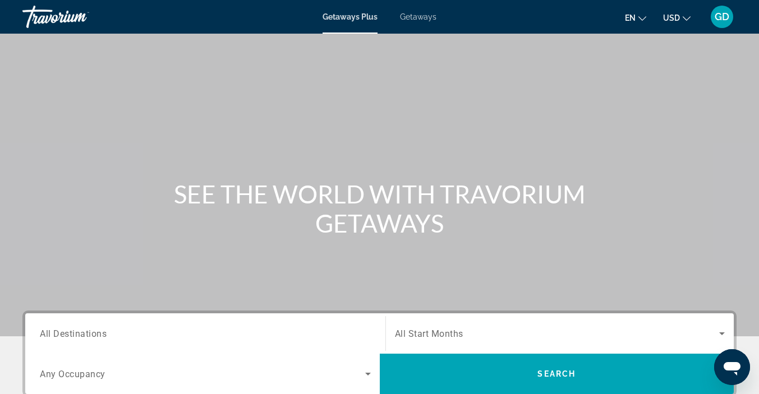
click at [97, 335] on span "All Destinations" at bounding box center [73, 333] width 67 height 11
click at [97, 335] on input "Destination All Destinations" at bounding box center [205, 334] width 331 height 13
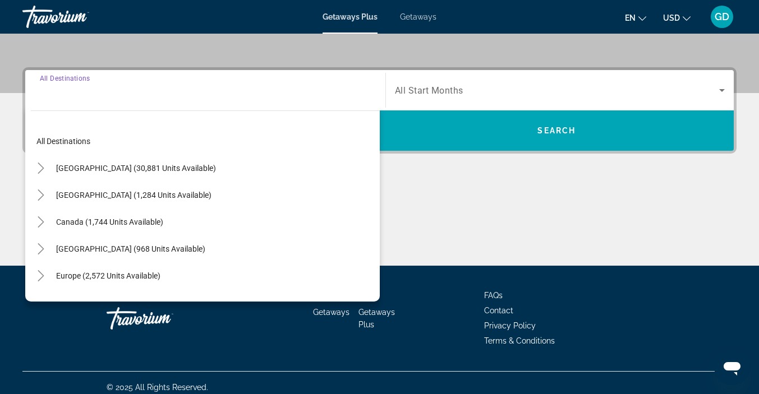
scroll to position [252, 0]
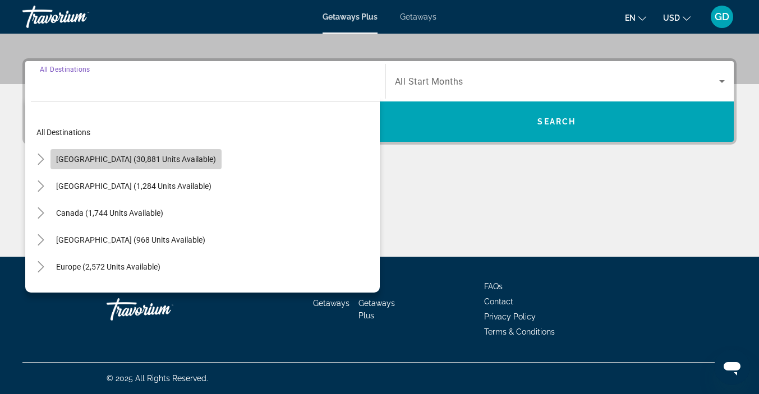
click at [165, 167] on span "Search widget" at bounding box center [135, 159] width 171 height 27
type input "**********"
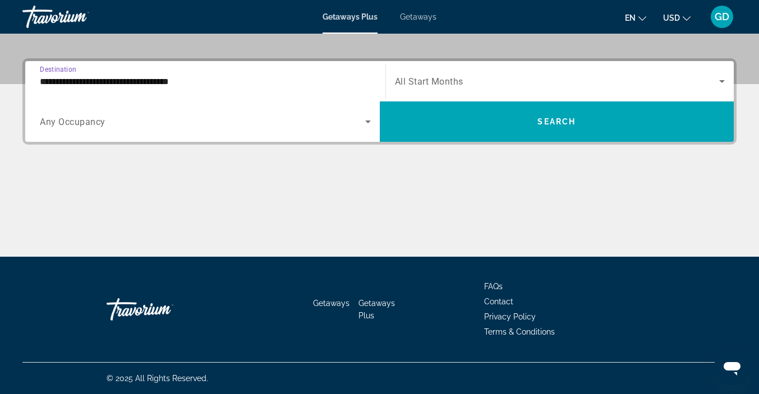
click at [711, 87] on span "Search widget" at bounding box center [557, 81] width 325 height 13
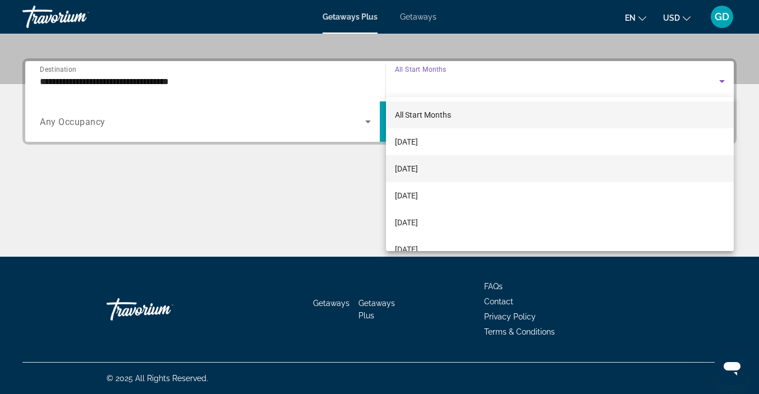
click at [418, 169] on span "[DATE]" at bounding box center [406, 168] width 23 height 13
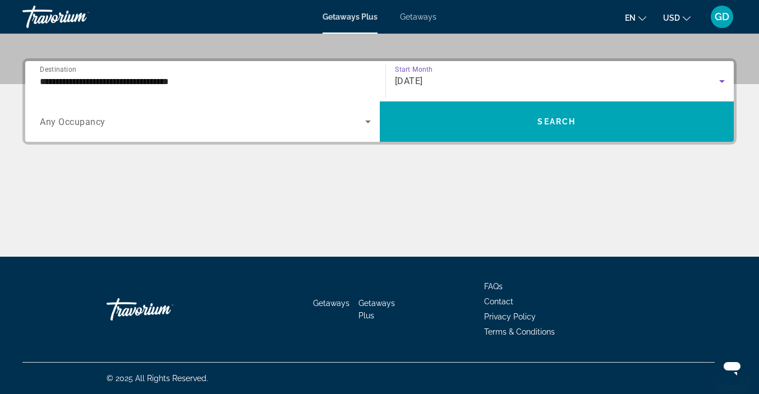
click at [367, 122] on icon "Search widget" at bounding box center [368, 122] width 6 height 3
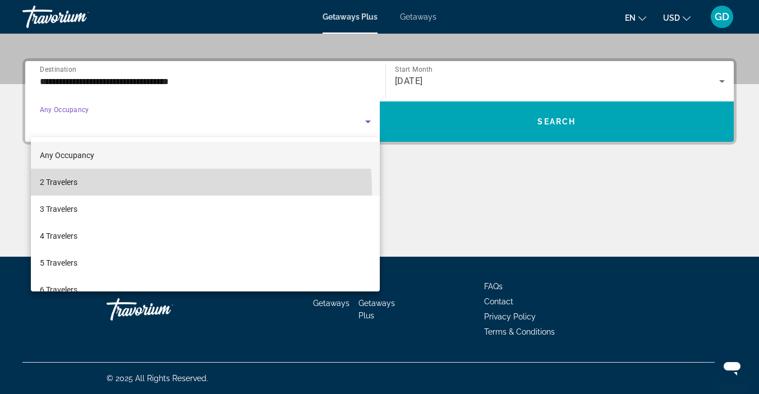
click at [73, 192] on mat-option "2 Travelers" at bounding box center [205, 182] width 349 height 27
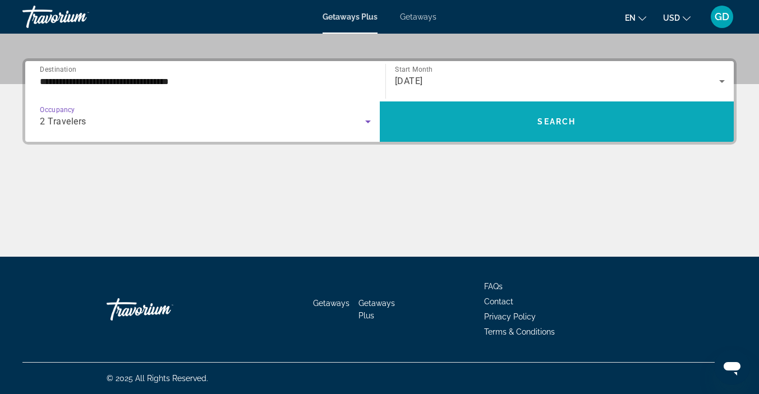
click at [662, 124] on span "Search widget" at bounding box center [557, 121] width 354 height 27
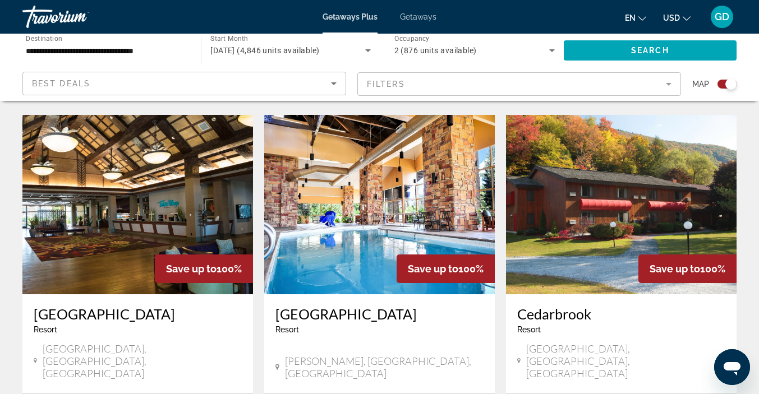
scroll to position [1225, 0]
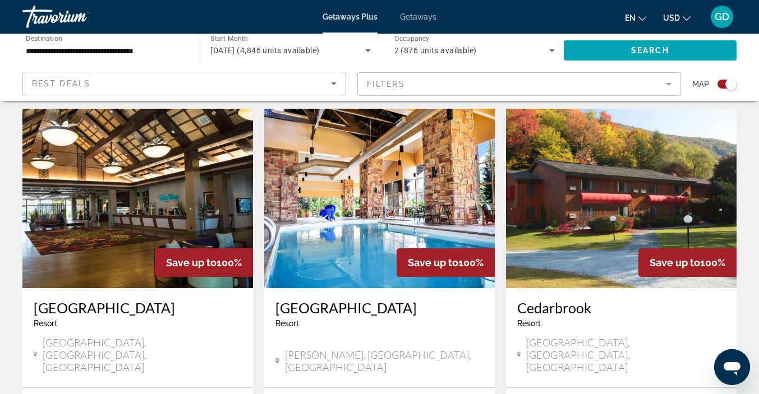
click at [91, 170] on img "Main content" at bounding box center [137, 198] width 231 height 179
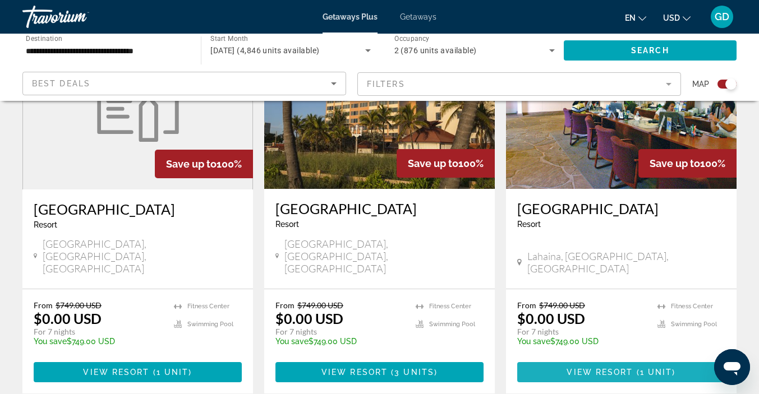
scroll to position [1746, 0]
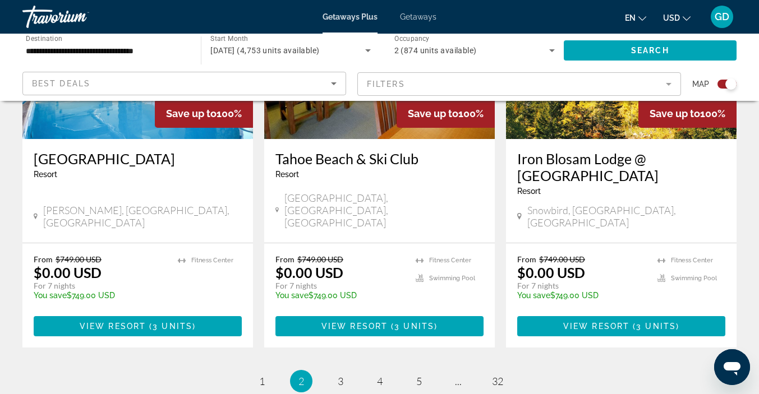
scroll to position [1813, 0]
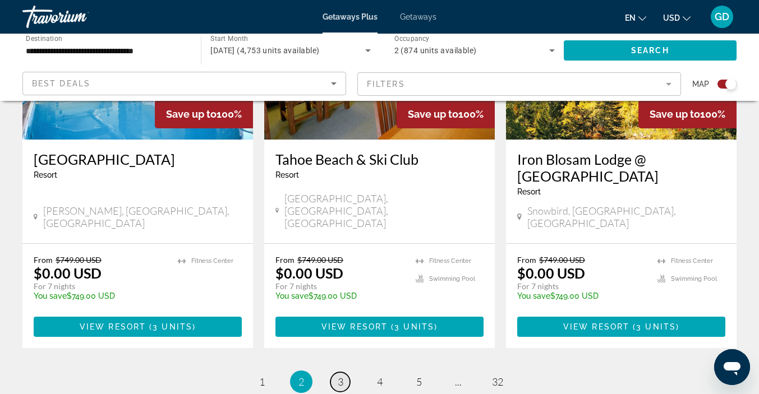
click at [340, 376] on span "3" at bounding box center [341, 382] width 6 height 12
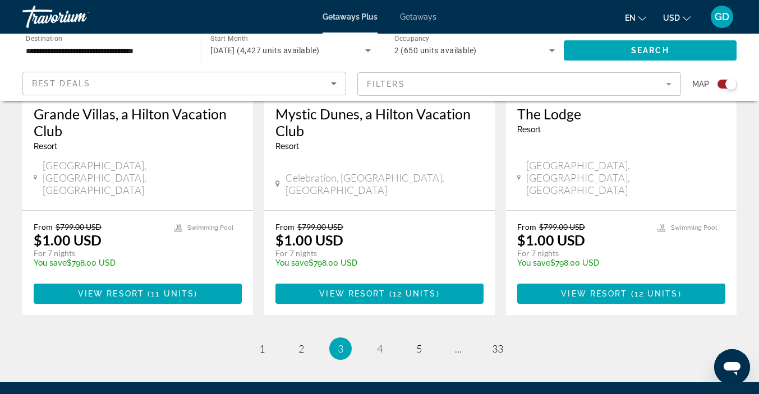
scroll to position [1814, 0]
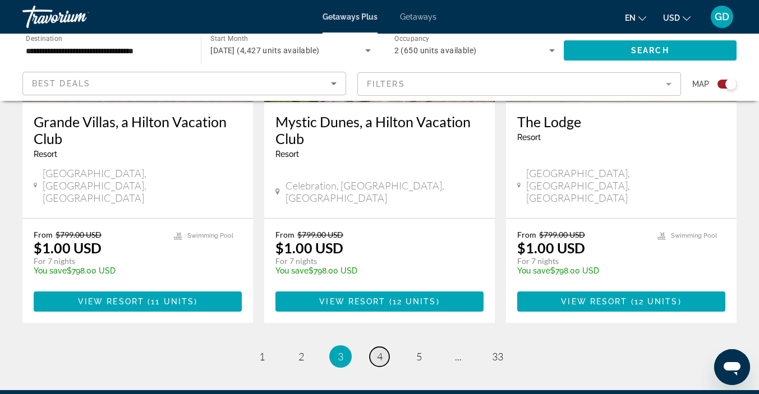
click at [387, 347] on link "page 4" at bounding box center [380, 357] width 20 height 20
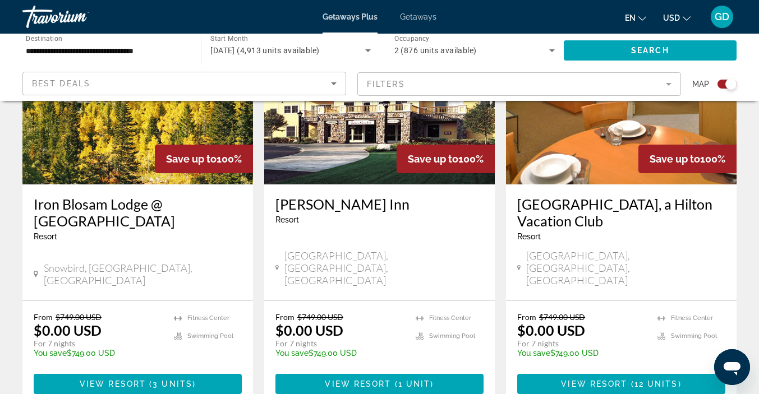
scroll to position [1734, 0]
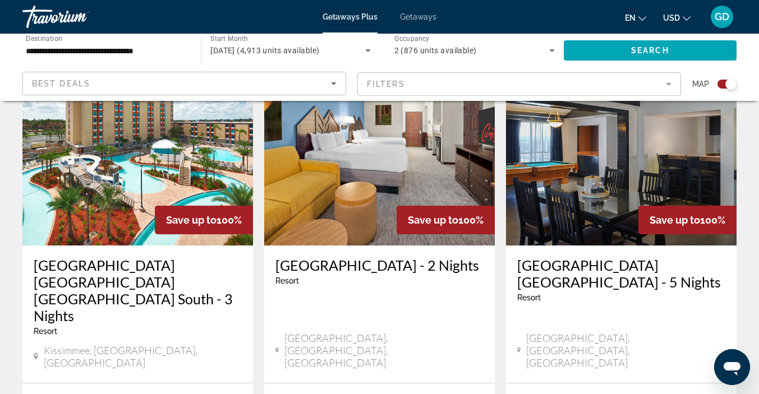
scroll to position [1695, 0]
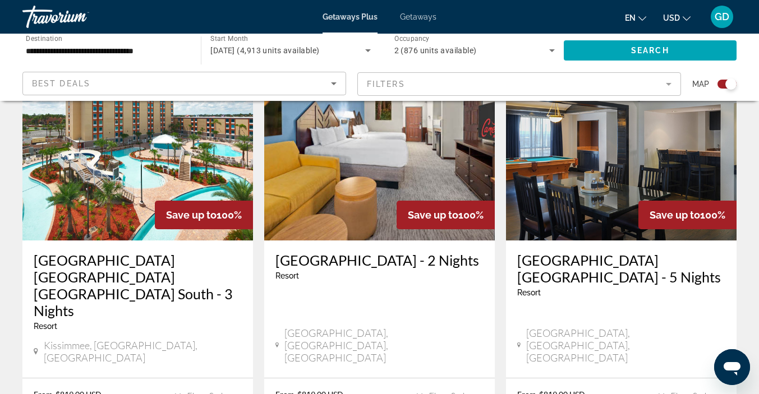
click at [651, 252] on h3 "[GEOGRAPHIC_DATA] [GEOGRAPHIC_DATA] - 5 Nights" at bounding box center [621, 269] width 208 height 34
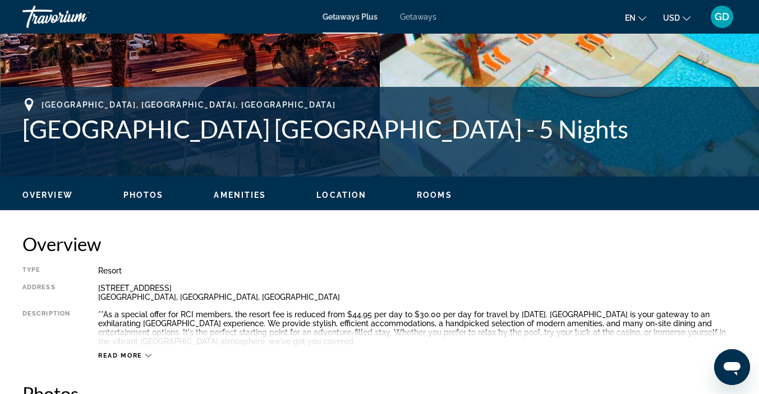
scroll to position [390, 0]
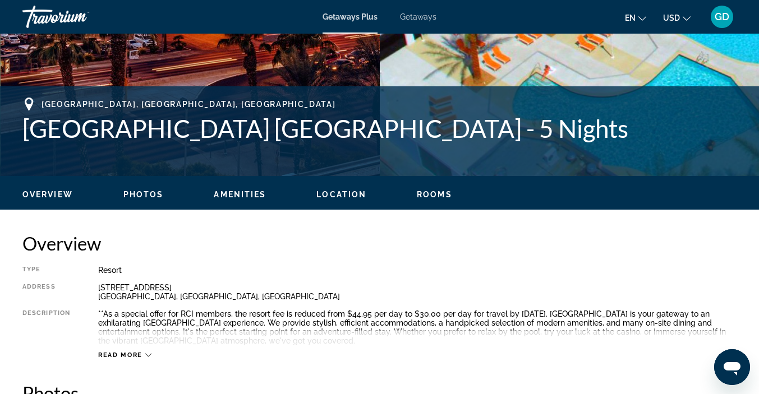
click at [145, 200] on button "Photos" at bounding box center [143, 195] width 40 height 10
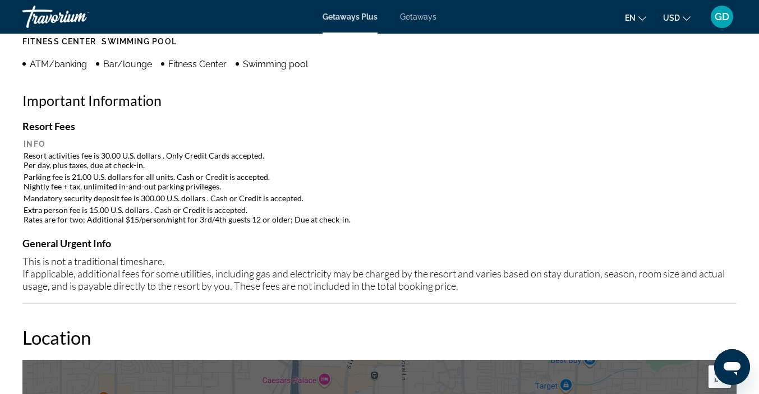
scroll to position [1176, 0]
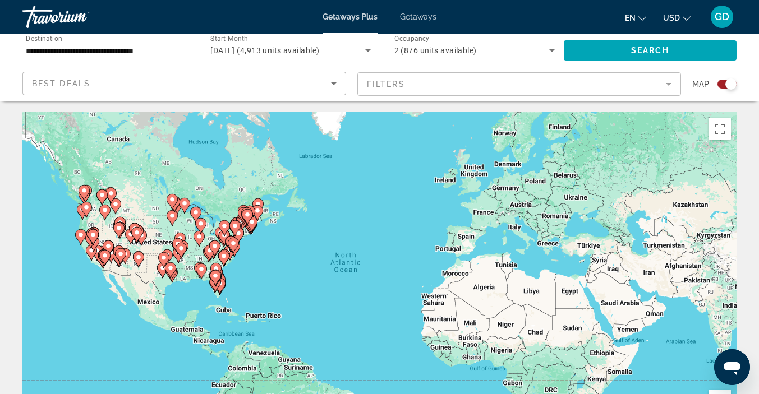
click at [663, 90] on mat-form-field "Filters" at bounding box center [519, 84] width 324 height 24
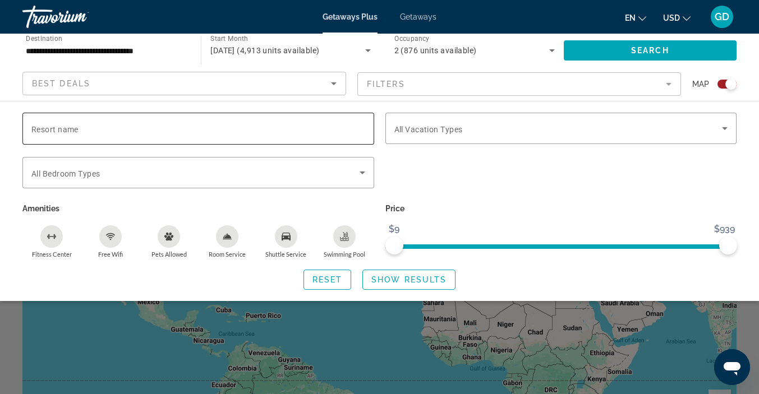
click at [167, 127] on input "Resort name" at bounding box center [198, 128] width 334 height 13
type input "**********"
click at [400, 278] on span "Show Results" at bounding box center [408, 279] width 75 height 9
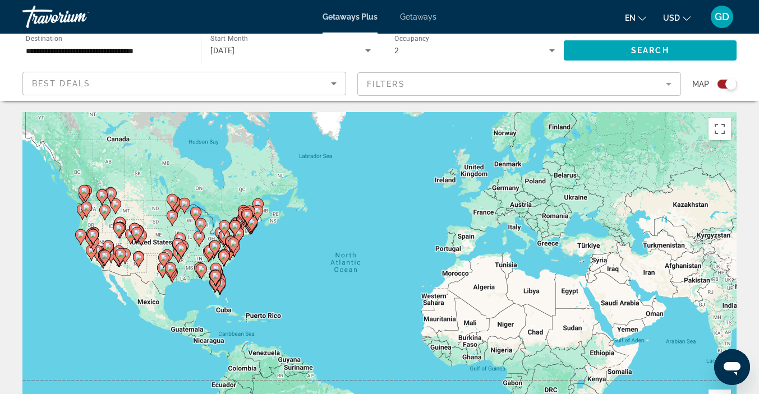
click at [133, 83] on div "Best Deals" at bounding box center [181, 83] width 299 height 13
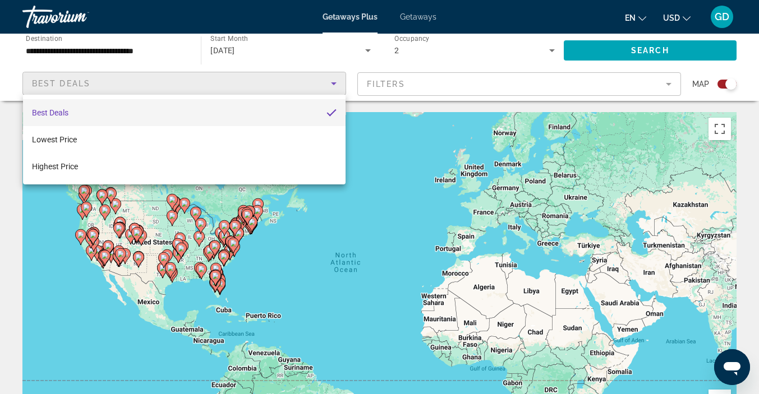
click at [667, 83] on div at bounding box center [379, 197] width 759 height 394
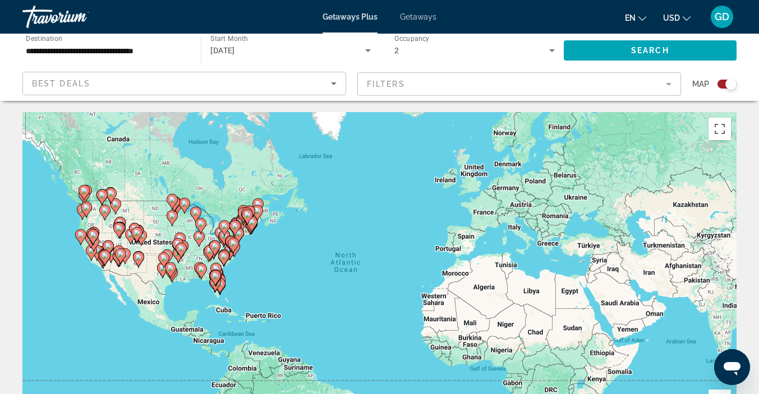
click at [669, 86] on mat-form-field "Filters" at bounding box center [519, 84] width 324 height 24
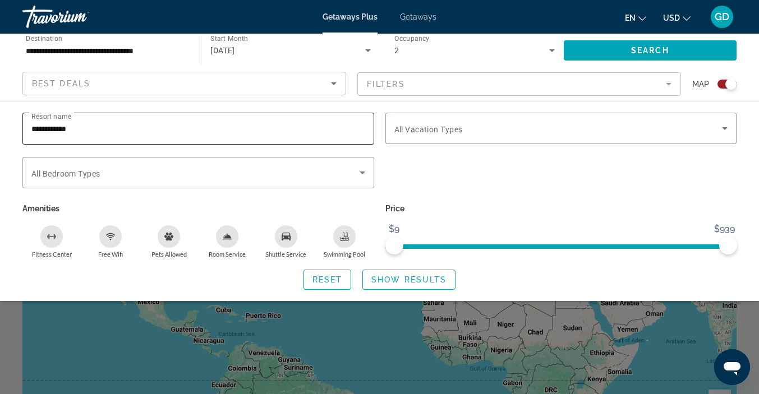
click at [155, 124] on input "**********" at bounding box center [198, 128] width 334 height 13
type input "*"
type input "******"
click at [407, 275] on span "Show Results" at bounding box center [408, 279] width 75 height 9
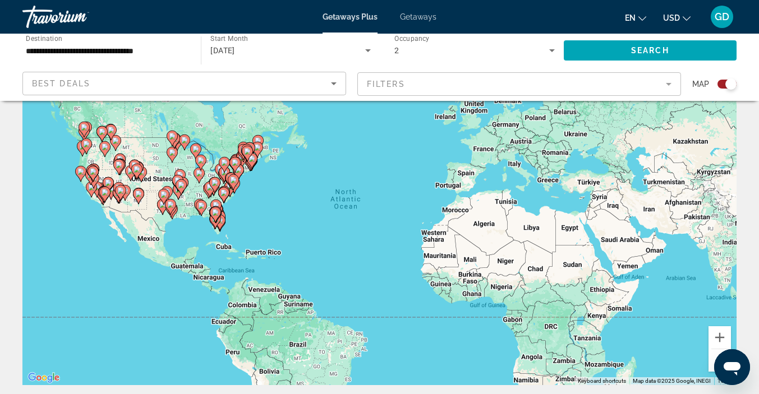
scroll to position [73, 0]
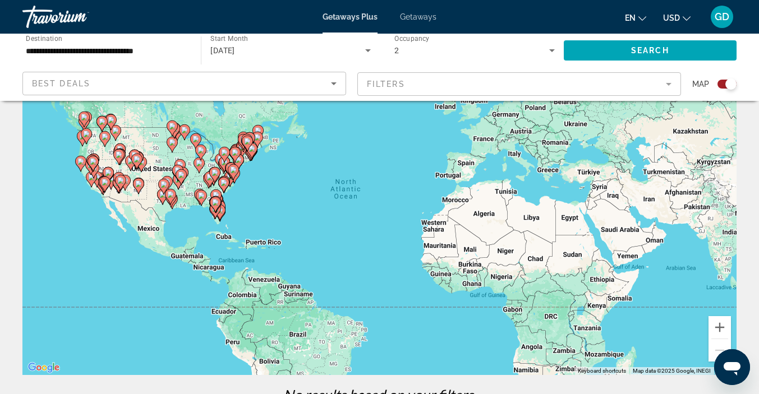
click at [669, 84] on mat-form-field "Filters" at bounding box center [519, 84] width 324 height 24
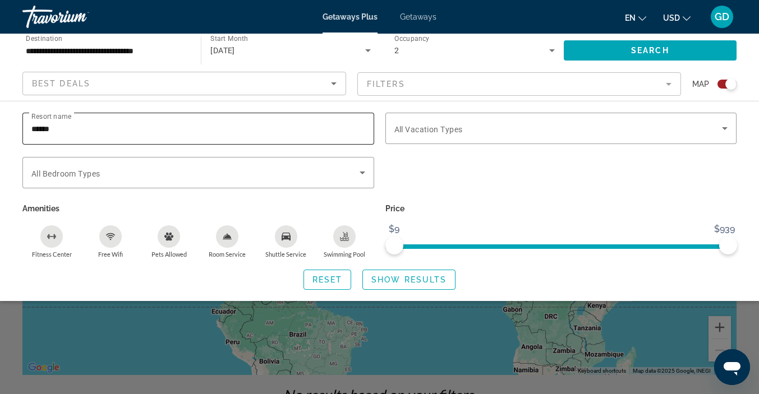
click at [119, 124] on input "******" at bounding box center [198, 128] width 334 height 13
type input "*"
type input "********"
click at [404, 281] on span "Show Results" at bounding box center [408, 279] width 75 height 9
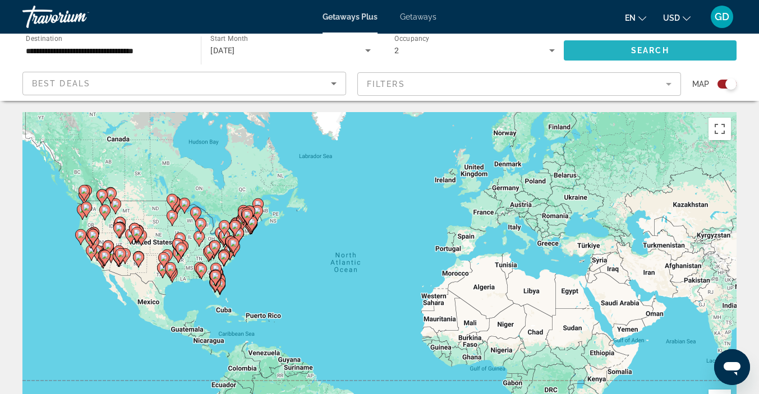
click at [625, 53] on span "Search widget" at bounding box center [650, 50] width 173 height 27
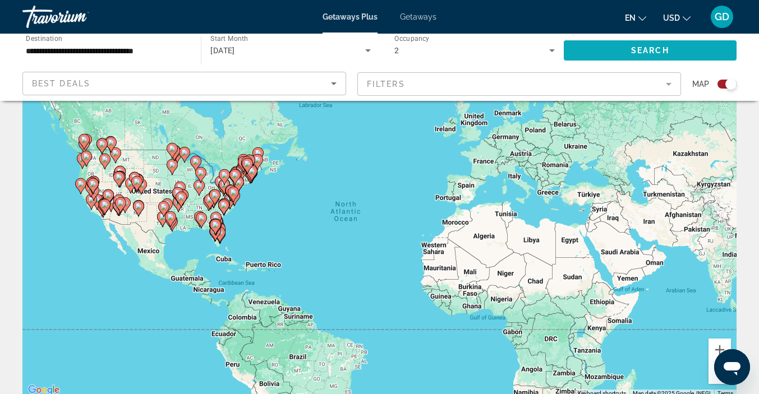
click at [674, 47] on span "Search widget" at bounding box center [650, 50] width 173 height 27
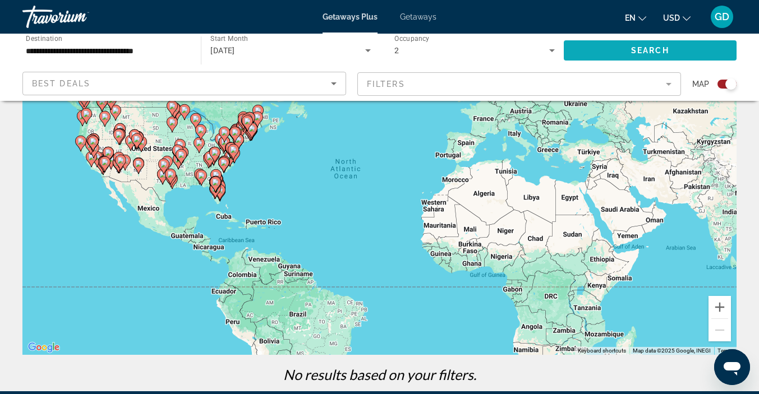
scroll to position [0, 0]
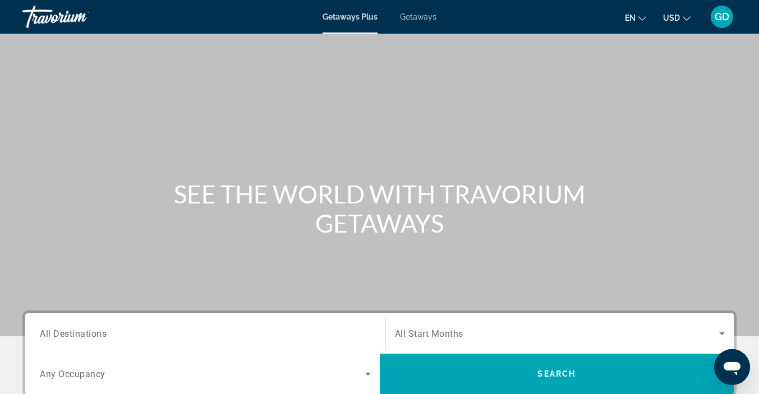
click at [99, 331] on span "All Destinations" at bounding box center [73, 333] width 67 height 11
click at [99, 331] on input "Destination All Destinations" at bounding box center [205, 334] width 331 height 13
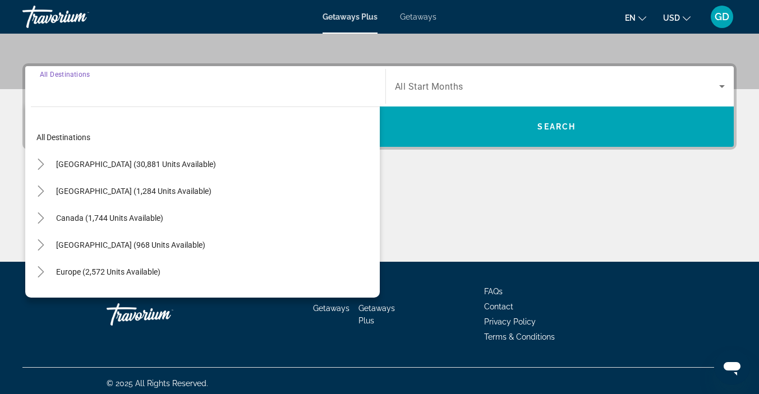
scroll to position [252, 0]
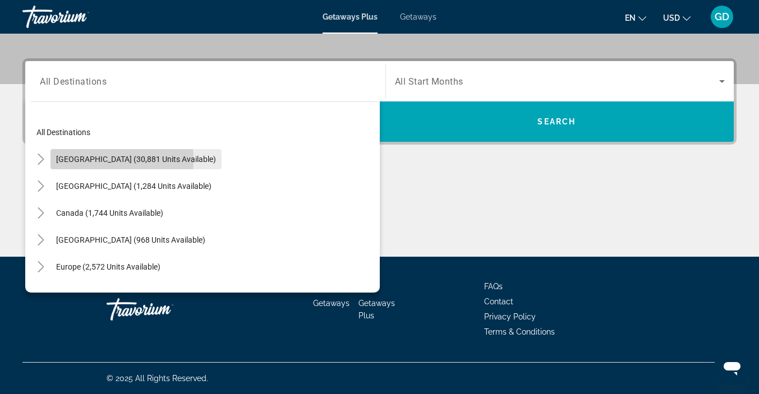
click at [83, 159] on span "[GEOGRAPHIC_DATA] (30,881 units available)" at bounding box center [136, 159] width 160 height 9
type input "**********"
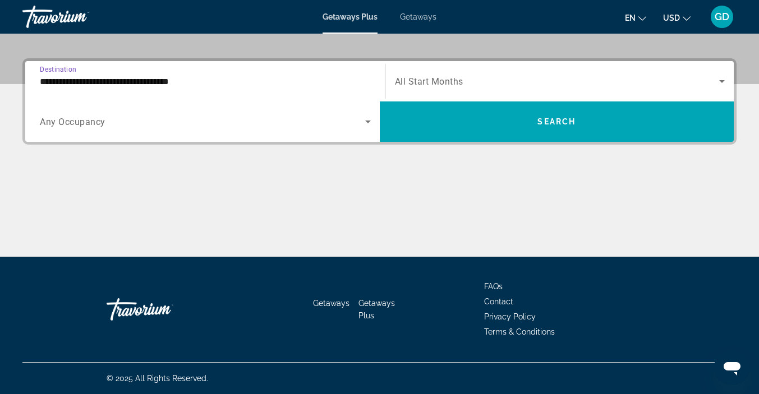
click at [368, 125] on icon "Search widget" at bounding box center [367, 121] width 13 height 13
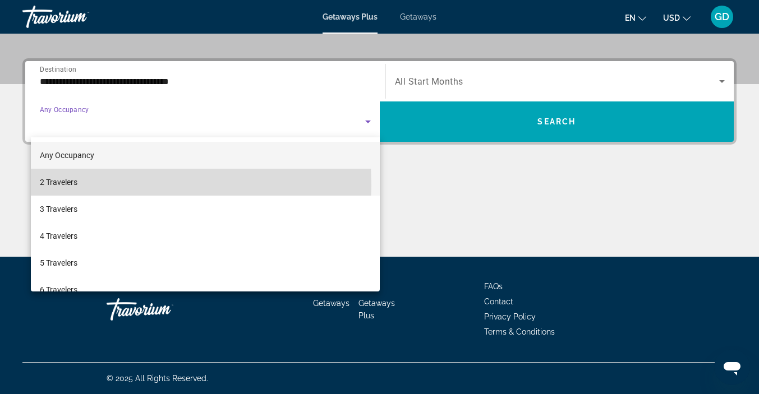
click at [90, 185] on mat-option "2 Travelers" at bounding box center [205, 182] width 349 height 27
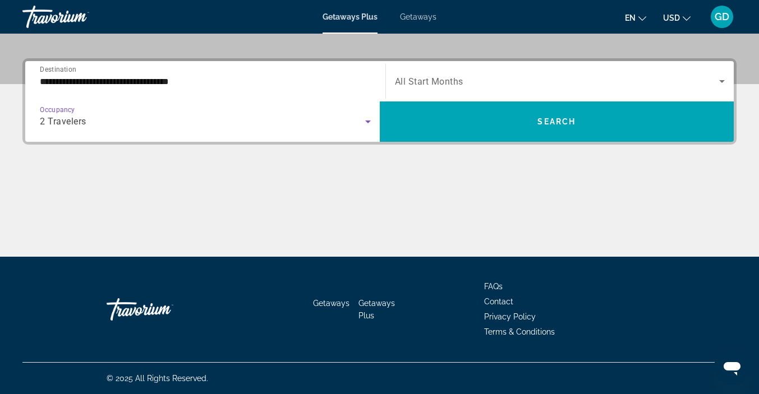
click at [722, 83] on icon "Search widget" at bounding box center [721, 81] width 13 height 13
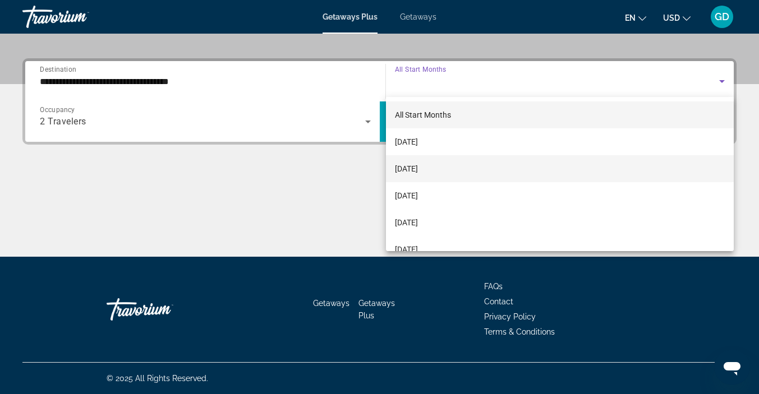
click at [418, 167] on span "[DATE]" at bounding box center [406, 168] width 23 height 13
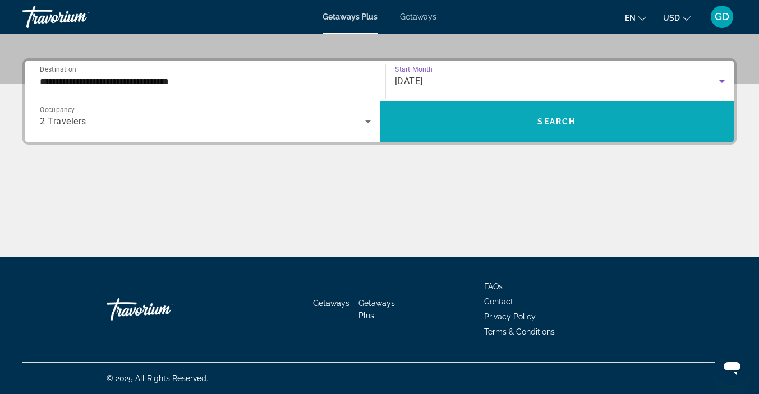
click at [552, 127] on span "Search widget" at bounding box center [557, 121] width 354 height 27
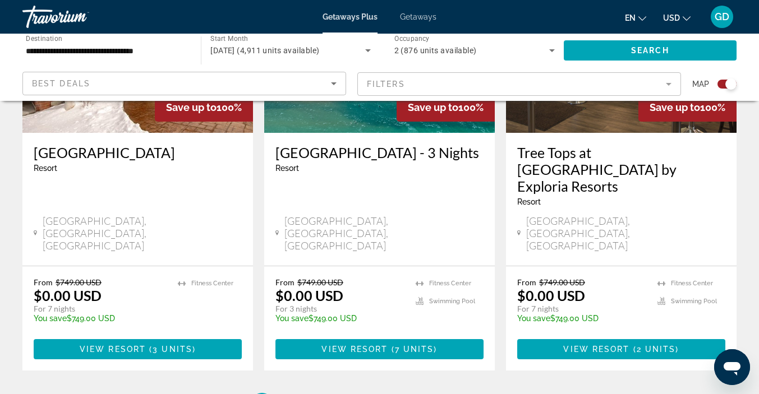
scroll to position [1806, 0]
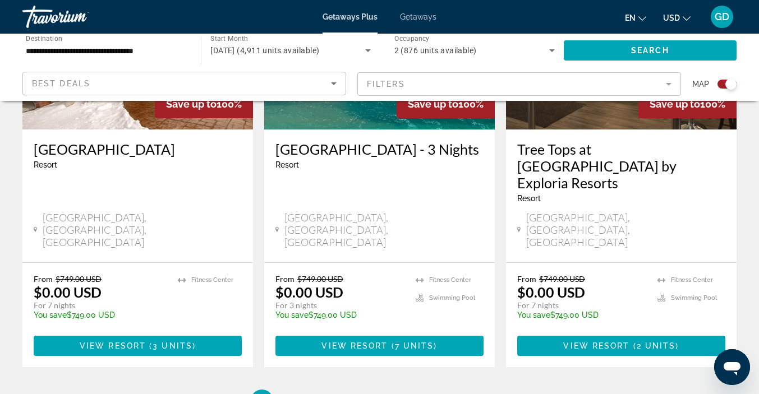
click at [346, 390] on li "page 3" at bounding box center [340, 401] width 22 height 22
click at [305, 391] on link "page 2" at bounding box center [301, 401] width 20 height 20
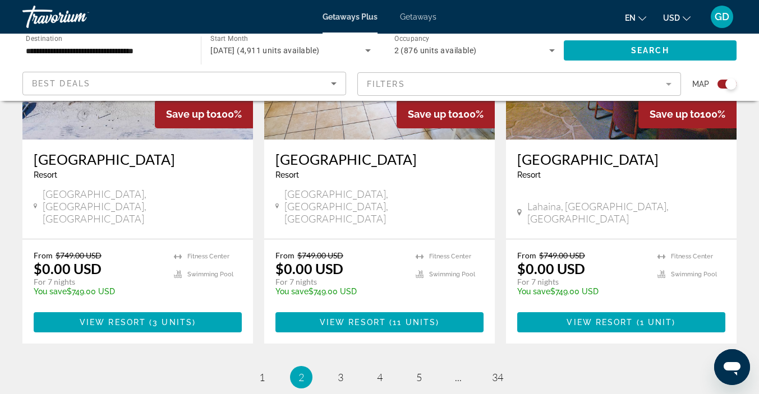
scroll to position [1832, 0]
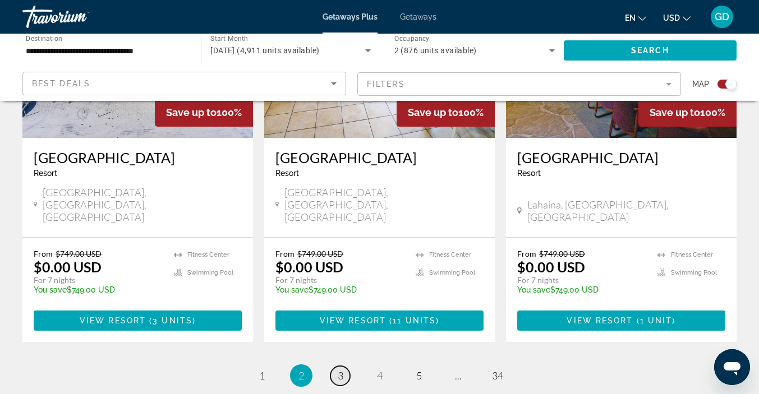
click at [342, 370] on span "3" at bounding box center [341, 376] width 6 height 12
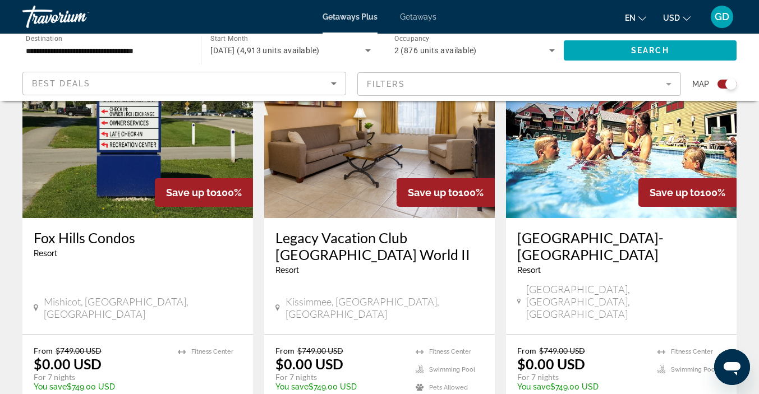
scroll to position [1773, 0]
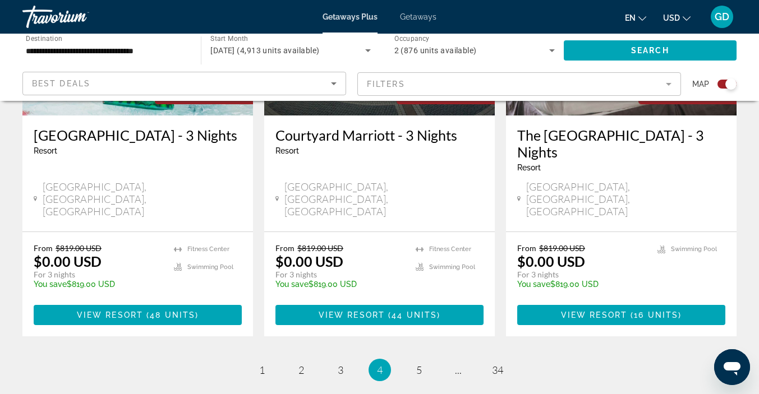
scroll to position [1869, 0]
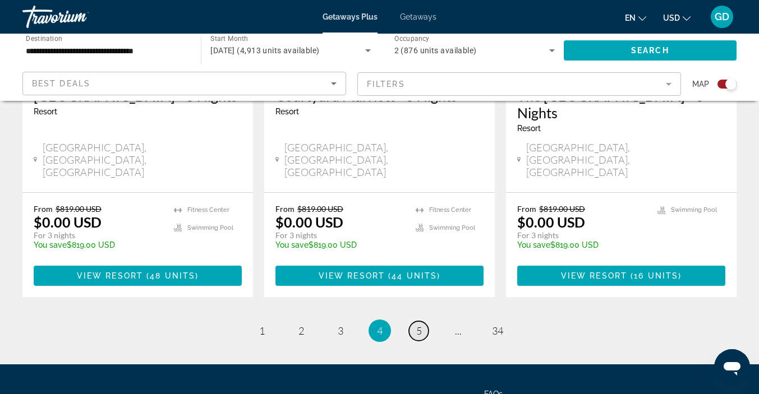
click at [425, 321] on link "page 5" at bounding box center [419, 331] width 20 height 20
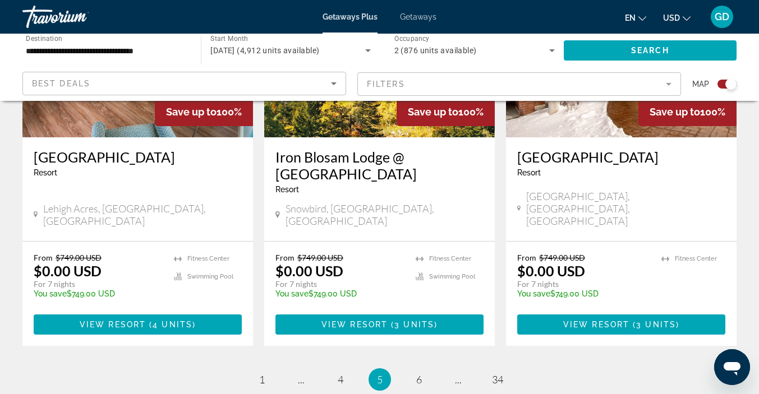
scroll to position [1762, 0]
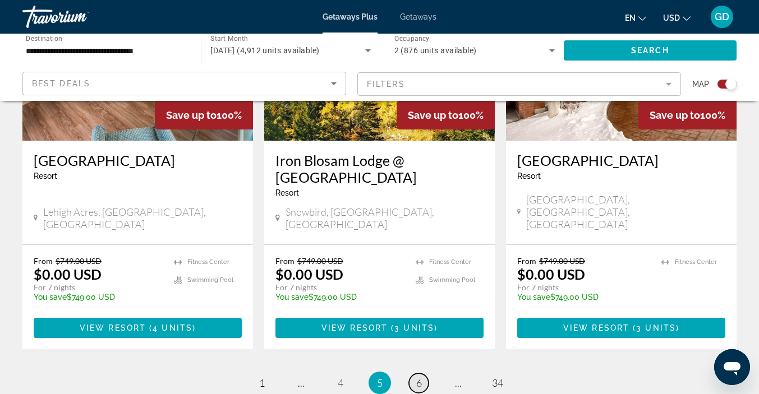
click at [425, 374] on link "page 6" at bounding box center [419, 384] width 20 height 20
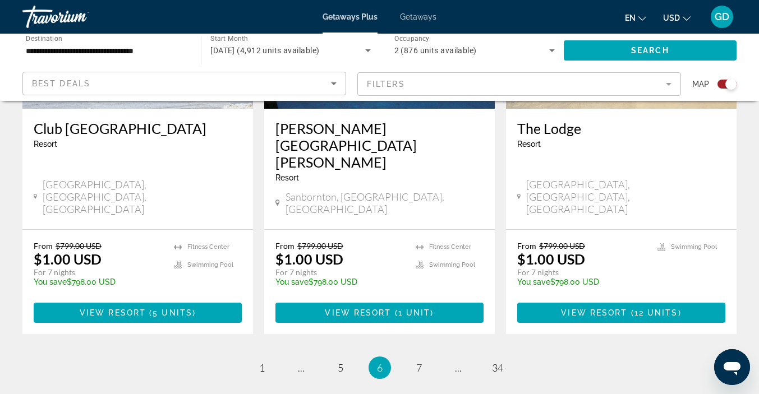
scroll to position [1818, 0]
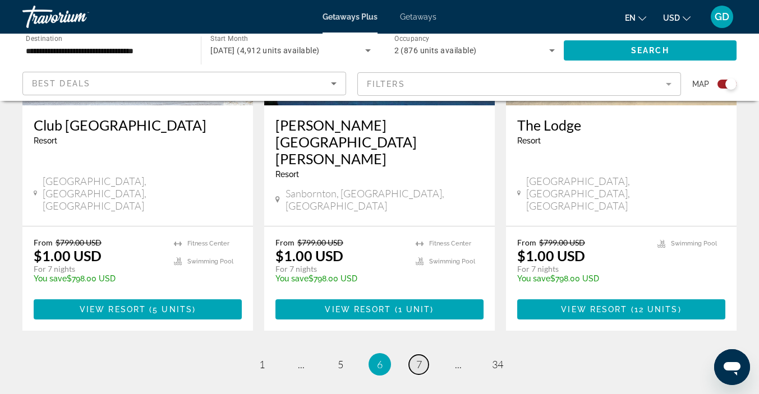
click at [418, 355] on link "page 7" at bounding box center [419, 365] width 20 height 20
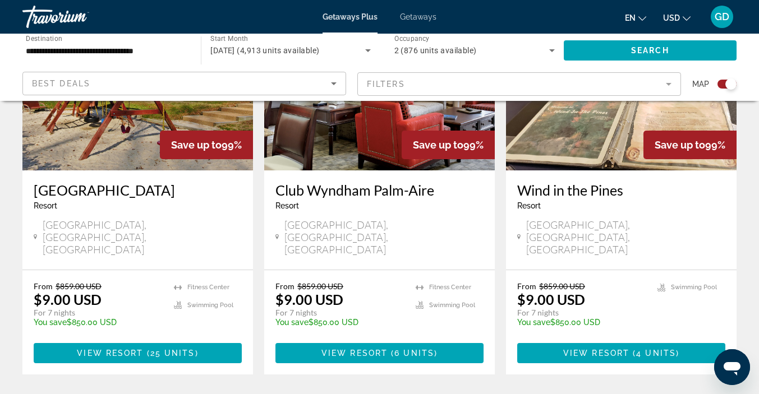
scroll to position [1772, 0]
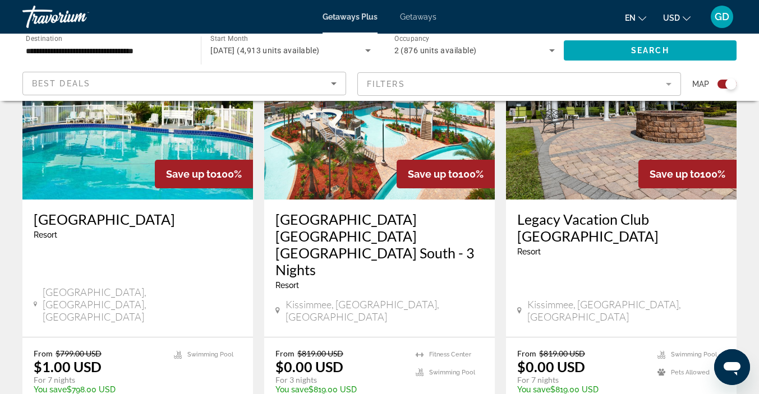
scroll to position [1755, 0]
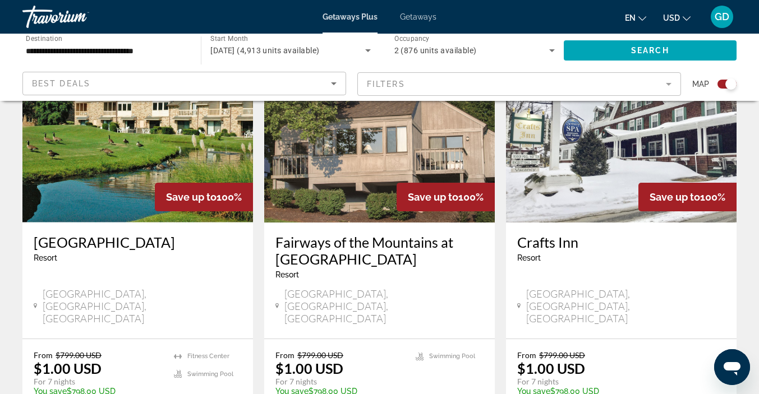
scroll to position [1726, 0]
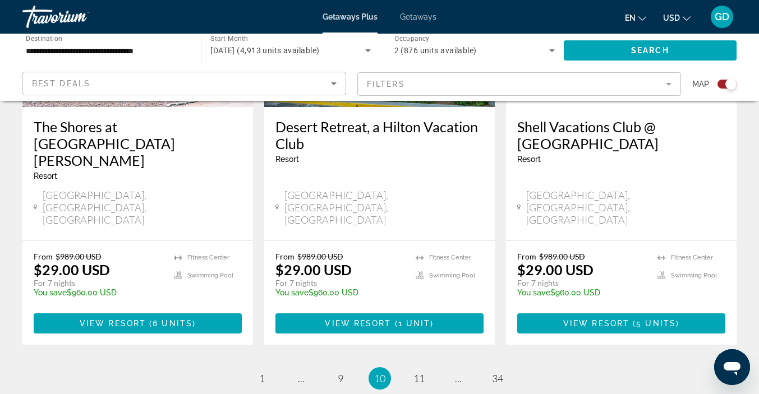
scroll to position [1822, 0]
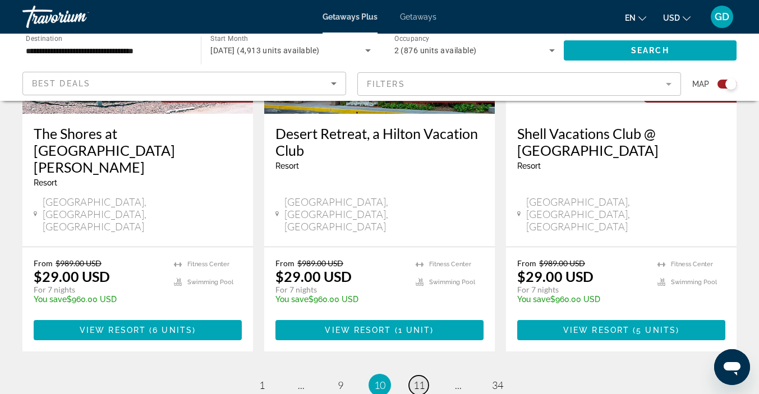
click at [420, 379] on span "11" at bounding box center [418, 385] width 11 height 12
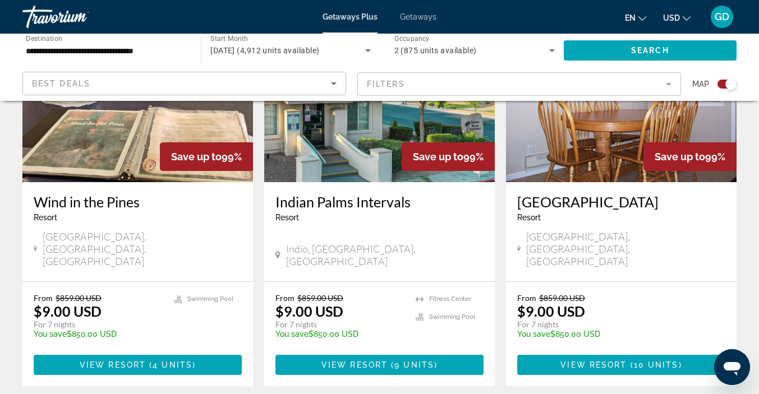
scroll to position [1720, 0]
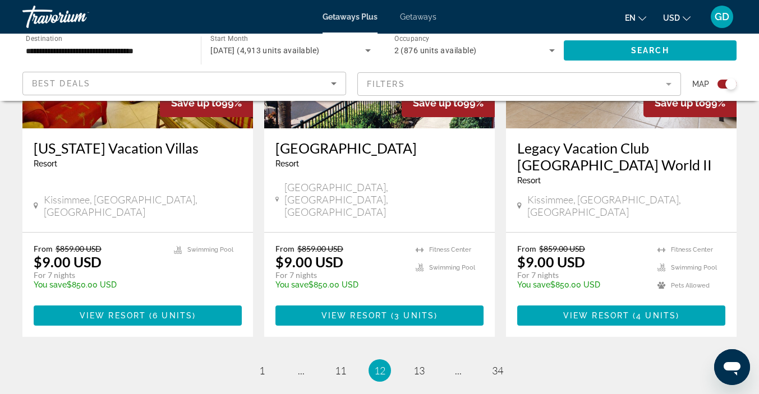
scroll to position [1826, 0]
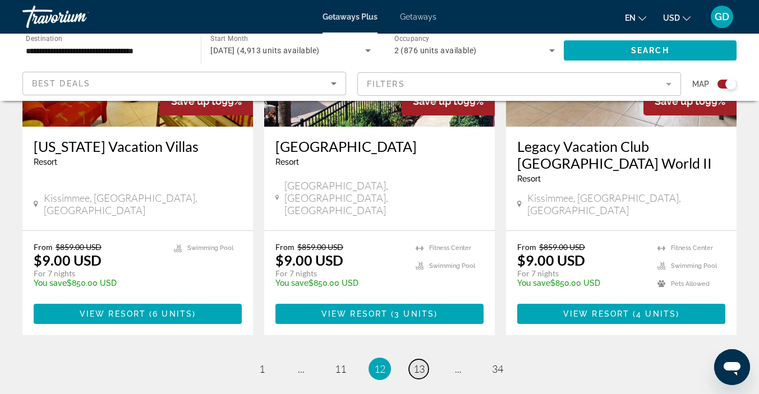
click at [417, 363] on span "13" at bounding box center [418, 369] width 11 height 12
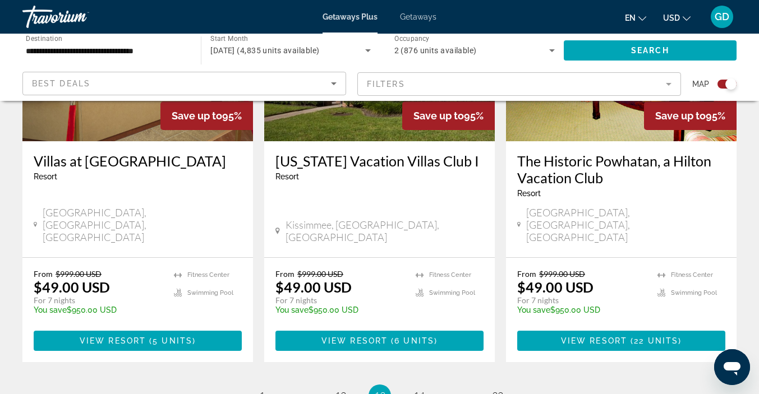
scroll to position [1804, 0]
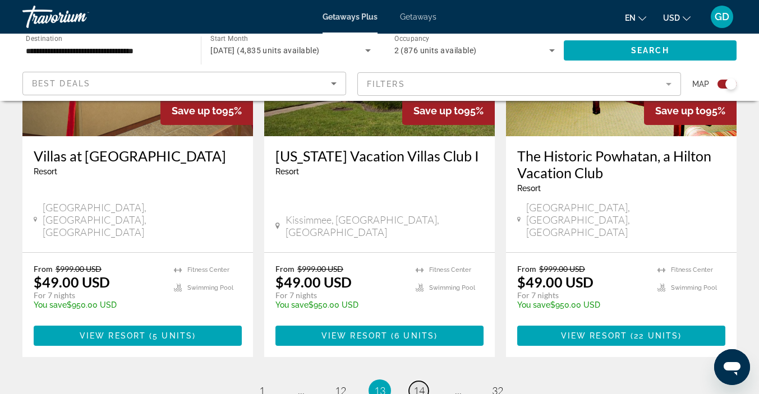
click at [417, 381] on link "page 14" at bounding box center [419, 391] width 20 height 20
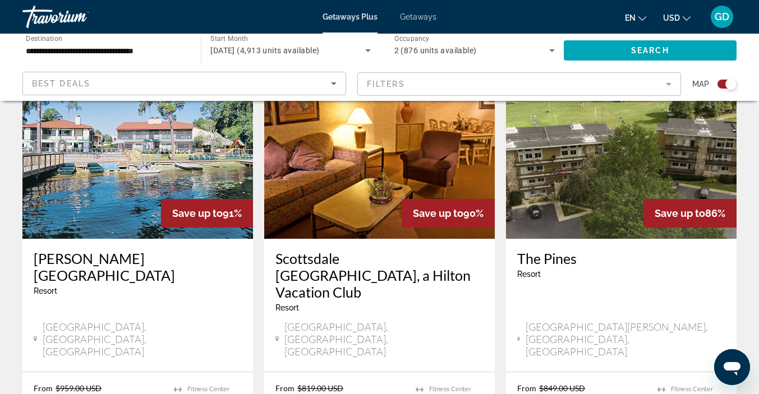
scroll to position [1730, 0]
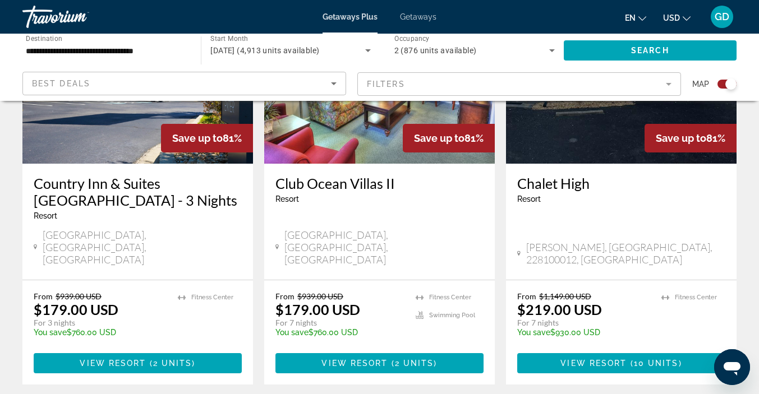
scroll to position [1784, 0]
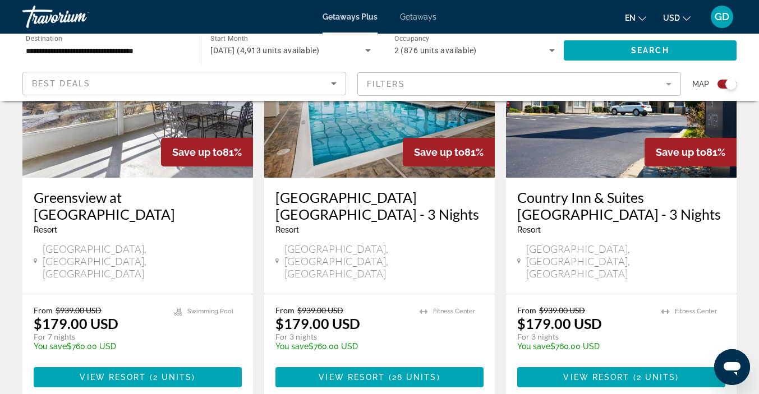
scroll to position [1726, 0]
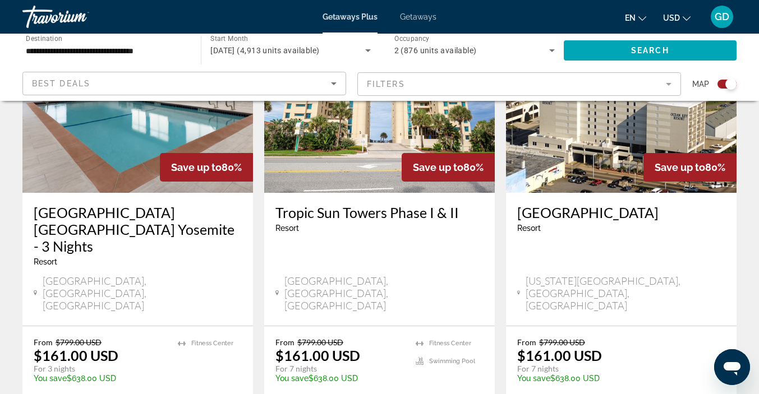
scroll to position [1760, 0]
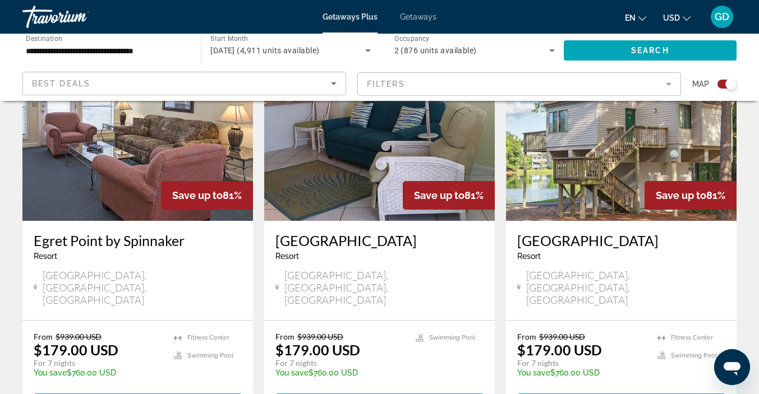
scroll to position [1723, 0]
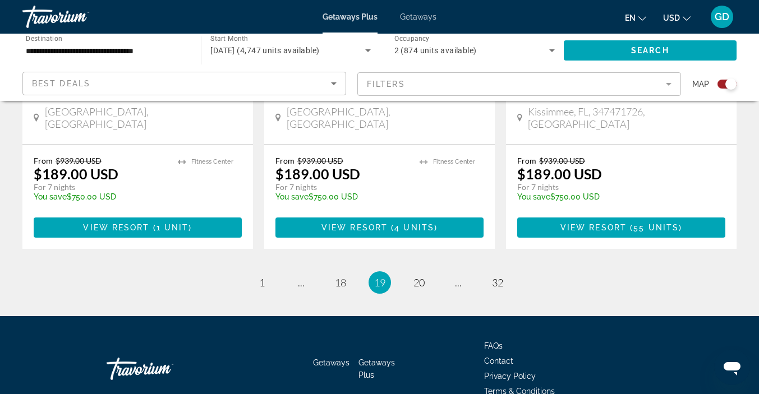
scroll to position [1810, 0]
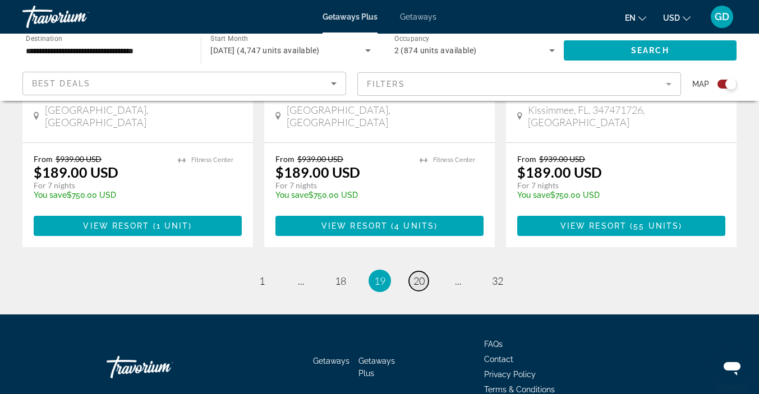
click at [426, 271] on link "page 20" at bounding box center [419, 281] width 20 height 20
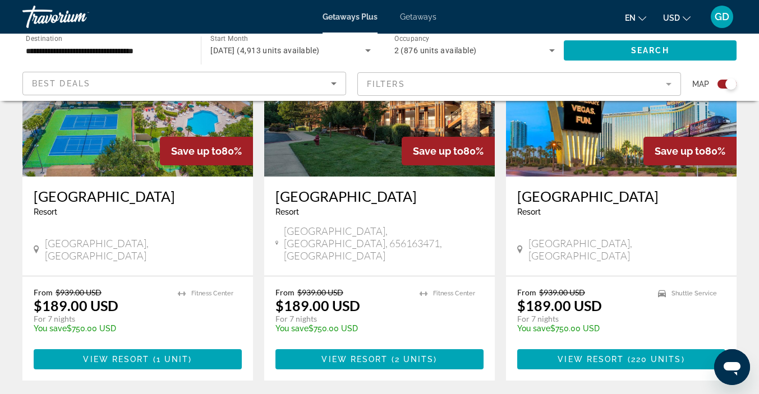
scroll to position [1736, 0]
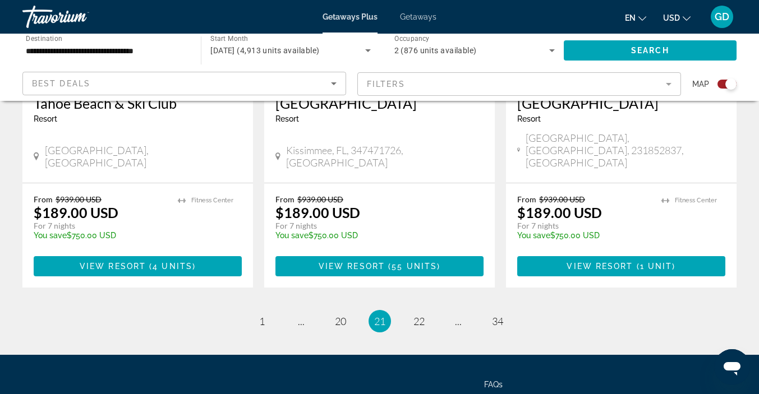
scroll to position [1770, 0]
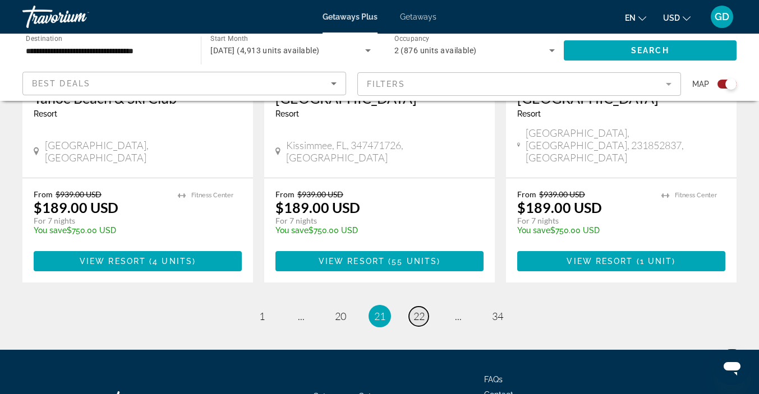
click at [416, 307] on link "page 22" at bounding box center [419, 317] width 20 height 20
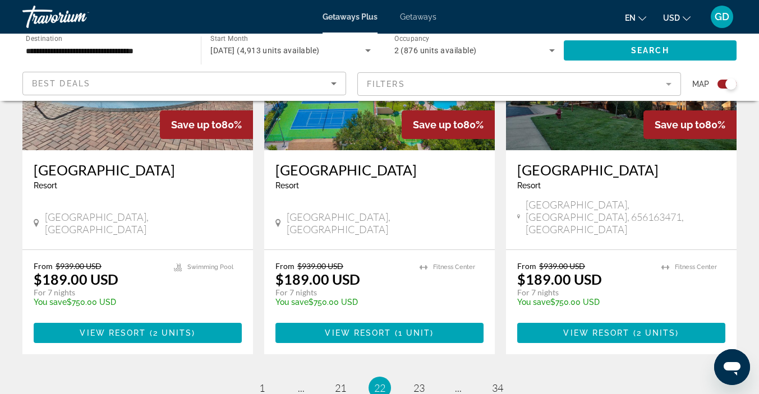
scroll to position [1746, 0]
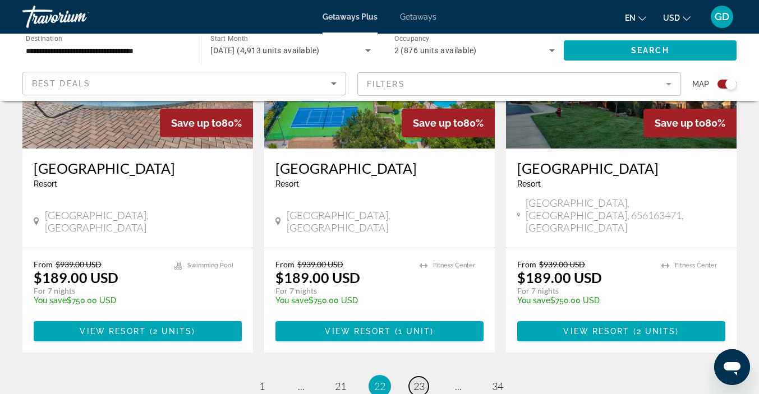
click at [421, 380] on span "23" at bounding box center [418, 386] width 11 height 12
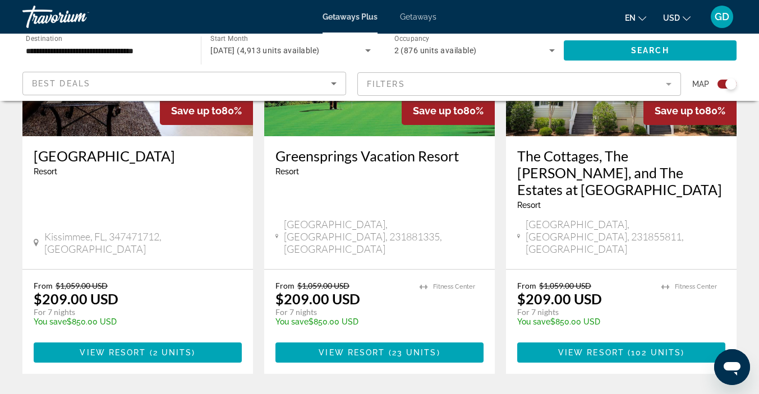
scroll to position [1766, 0]
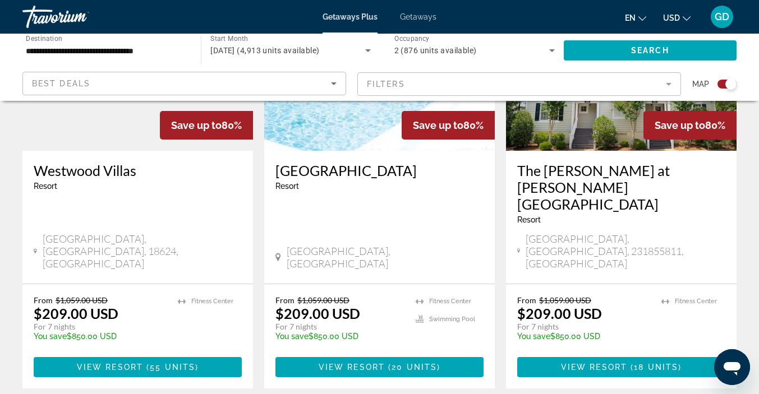
scroll to position [1767, 0]
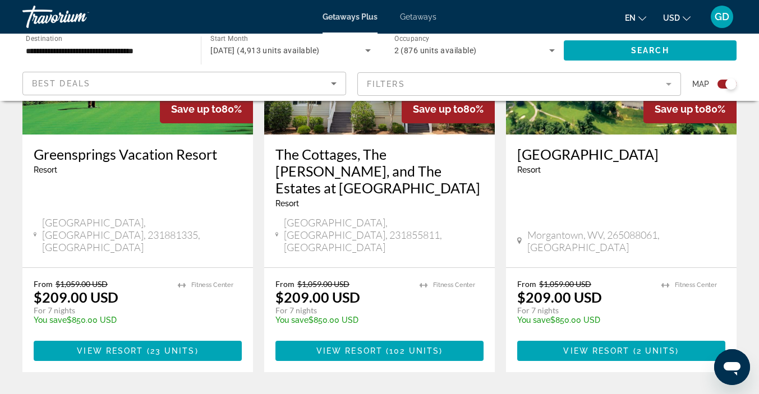
scroll to position [1768, 0]
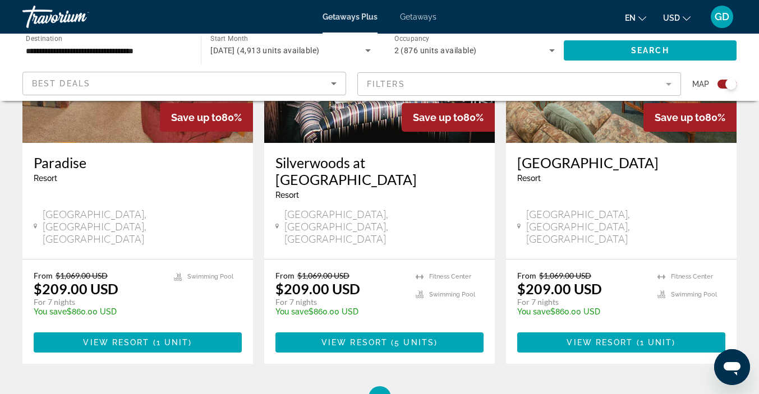
scroll to position [1796, 0]
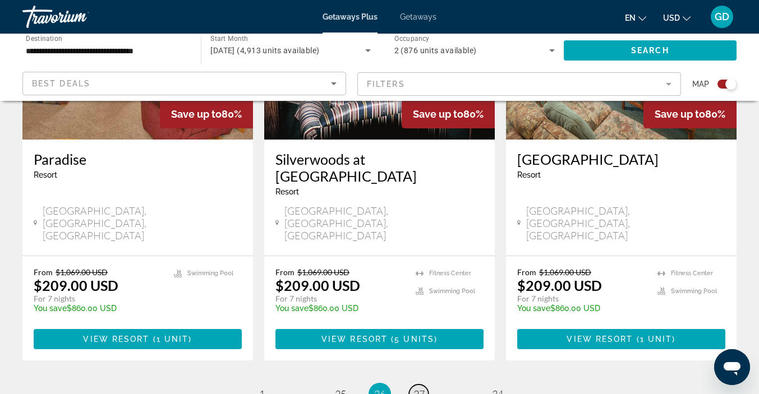
click at [425, 385] on link "page 27" at bounding box center [419, 395] width 20 height 20
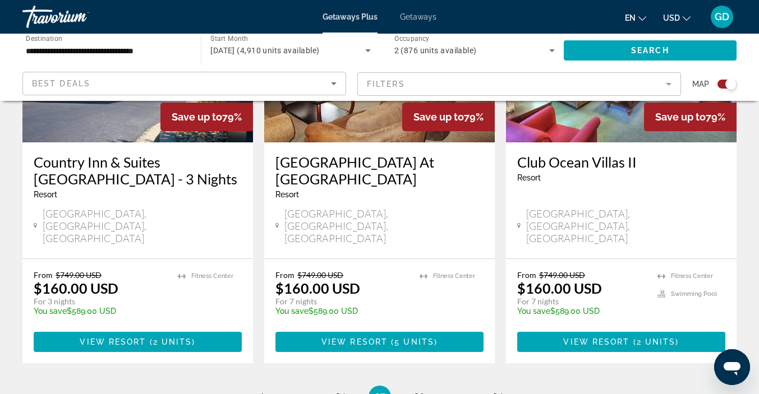
scroll to position [1769, 0]
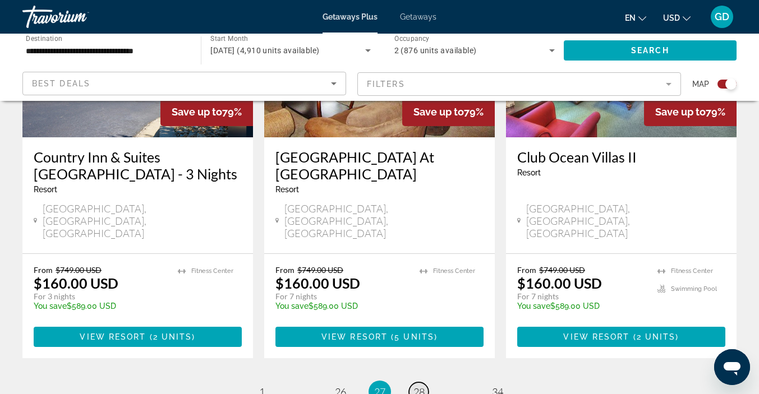
click at [425, 382] on link "page 28" at bounding box center [419, 392] width 20 height 20
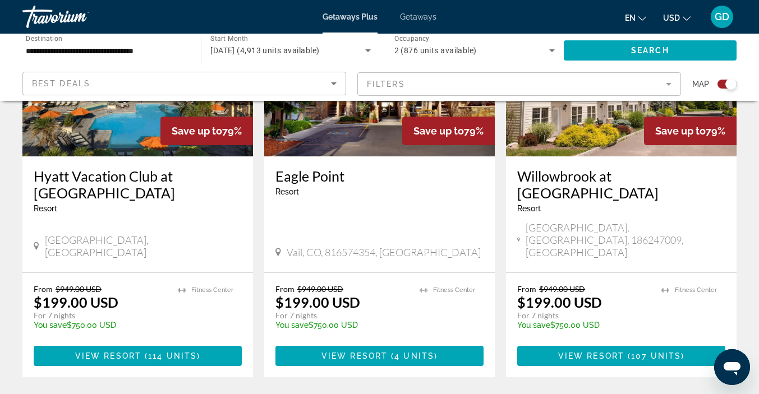
scroll to position [1754, 0]
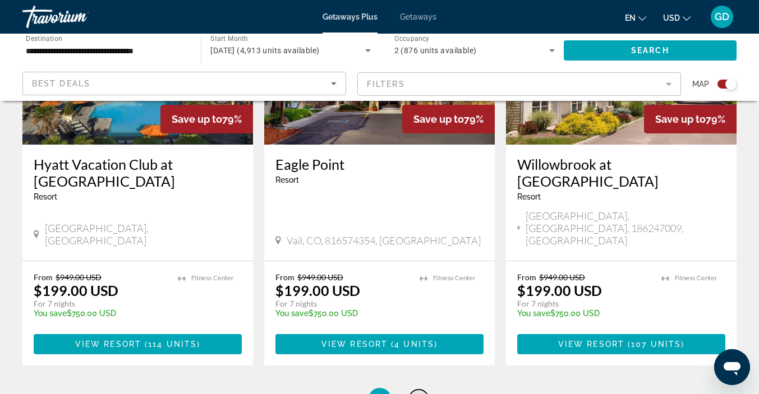
click at [426, 390] on link "page 29" at bounding box center [419, 400] width 20 height 20
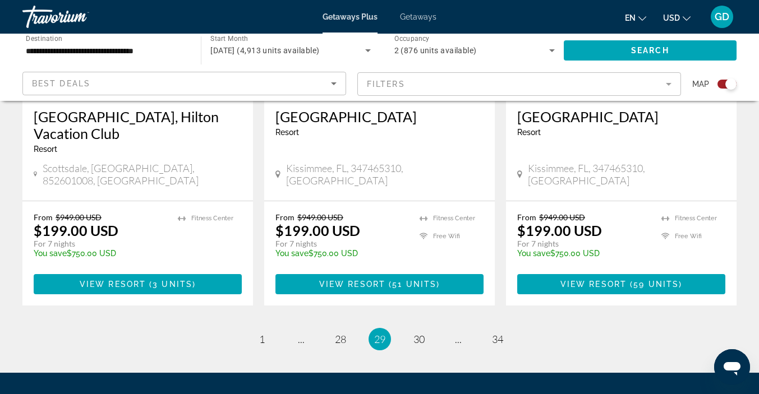
scroll to position [1811, 0]
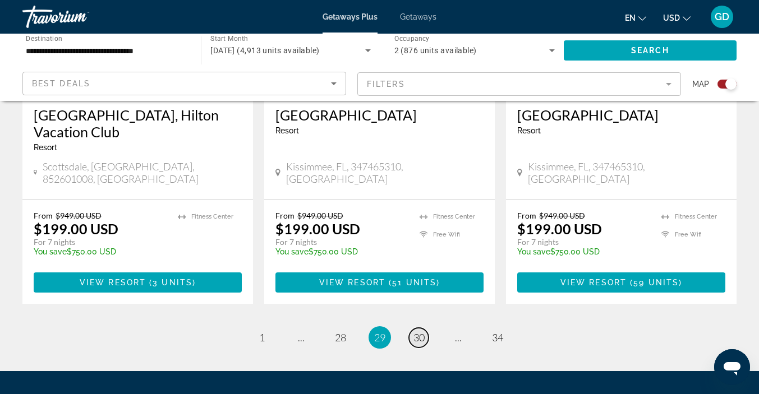
click at [421, 331] on span "30" at bounding box center [418, 337] width 11 height 12
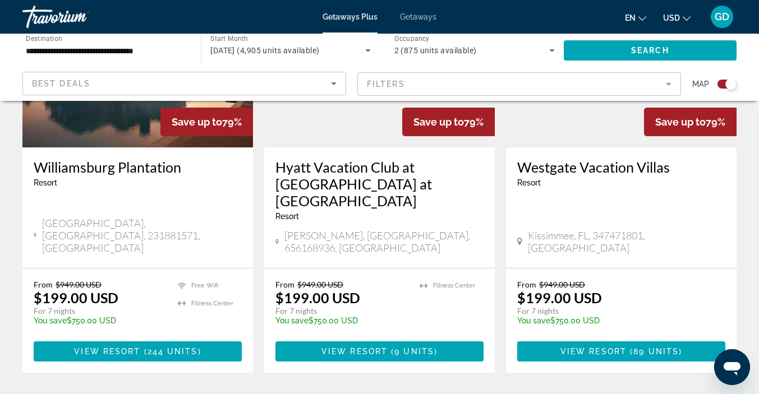
scroll to position [1794, 0]
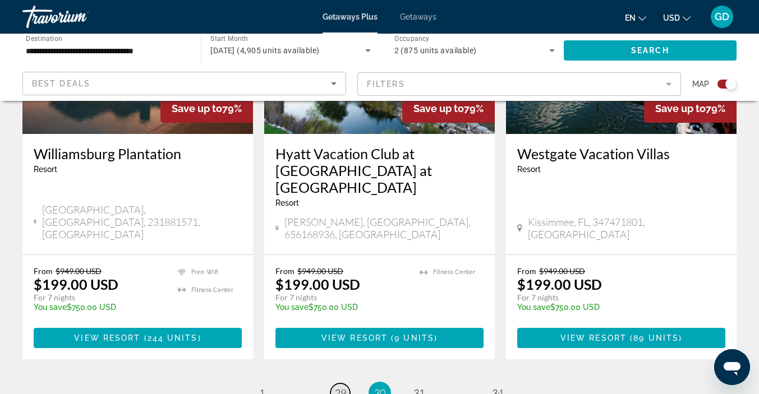
click at [340, 387] on span "29" at bounding box center [340, 393] width 11 height 12
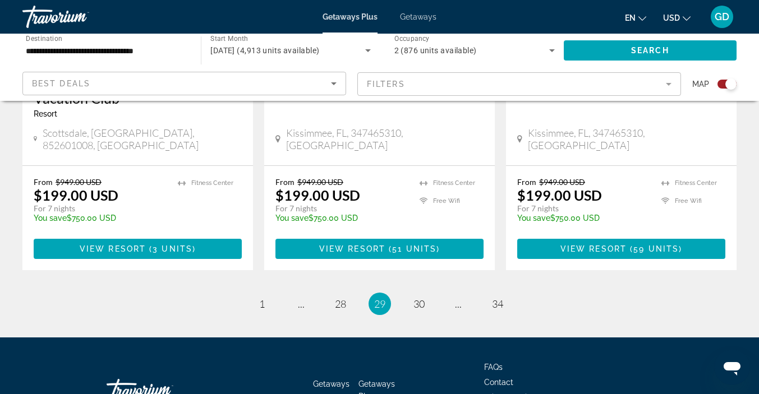
scroll to position [1852, 0]
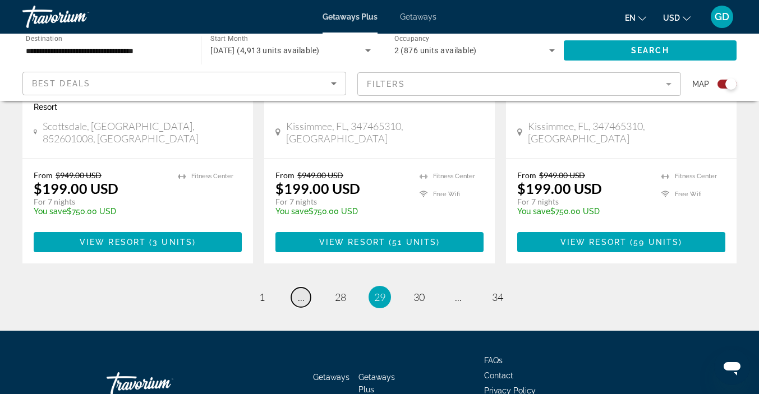
click at [303, 288] on link "page ..." at bounding box center [301, 298] width 20 height 20
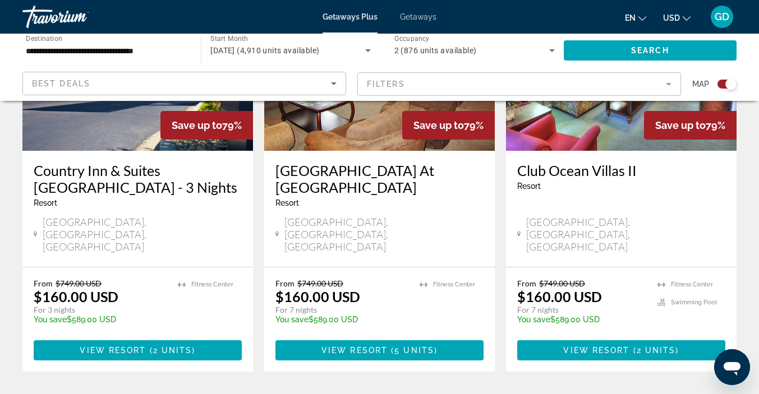
scroll to position [1852, 0]
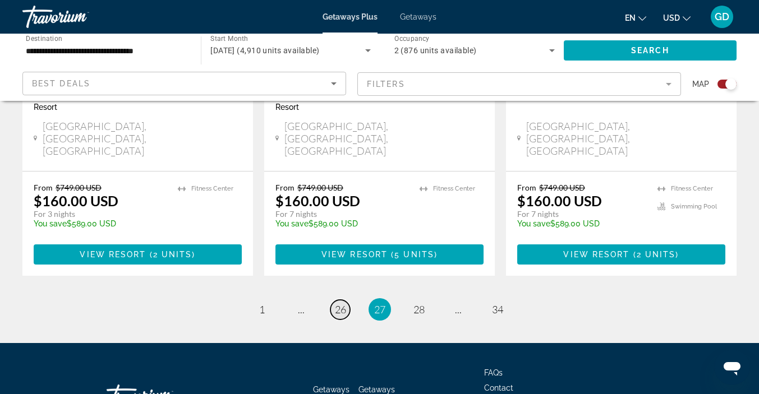
click at [342, 303] on span "26" at bounding box center [340, 309] width 11 height 12
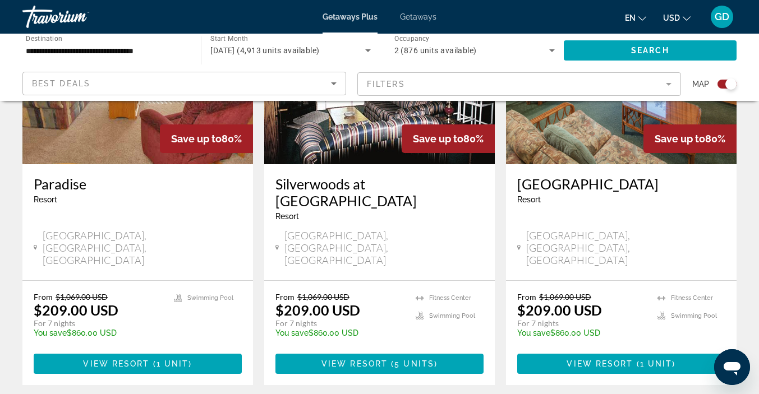
scroll to position [1780, 0]
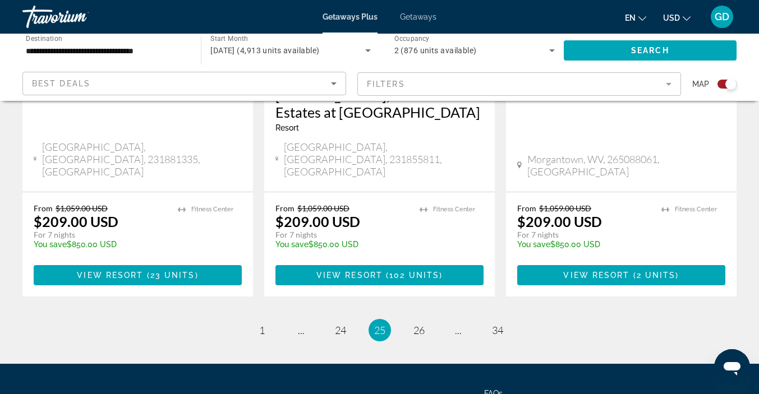
scroll to position [1852, 0]
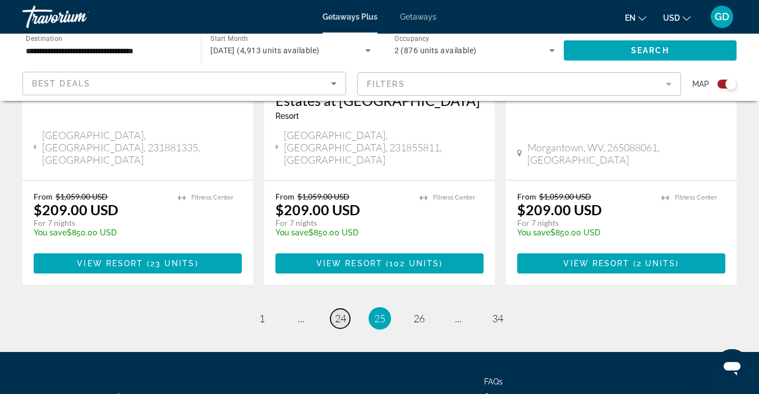
click at [340, 312] on span "24" at bounding box center [340, 318] width 11 height 12
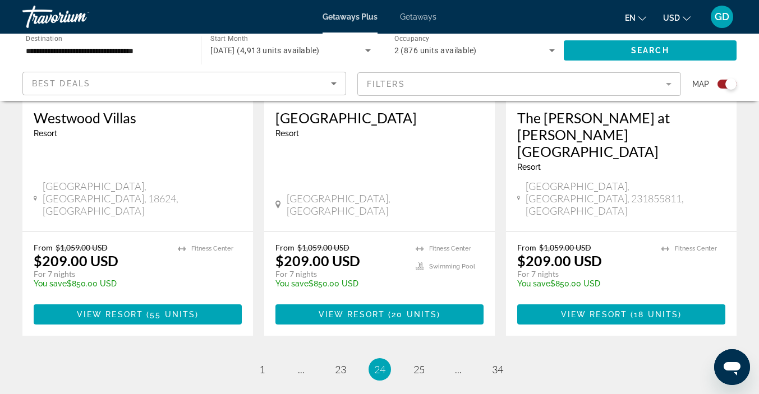
scroll to position [1852, 0]
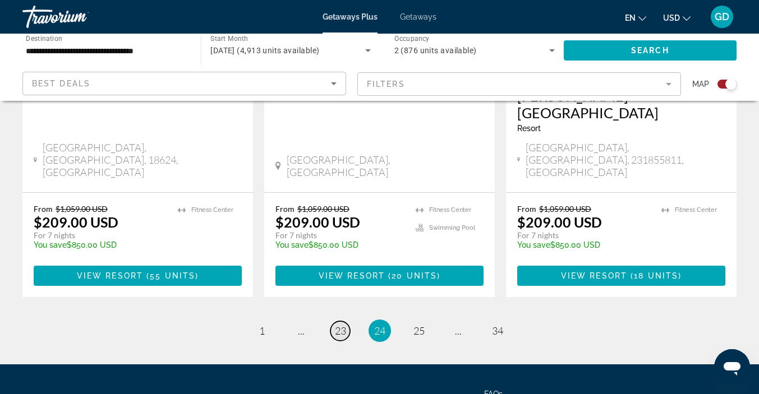
click at [345, 325] on span "23" at bounding box center [340, 331] width 11 height 12
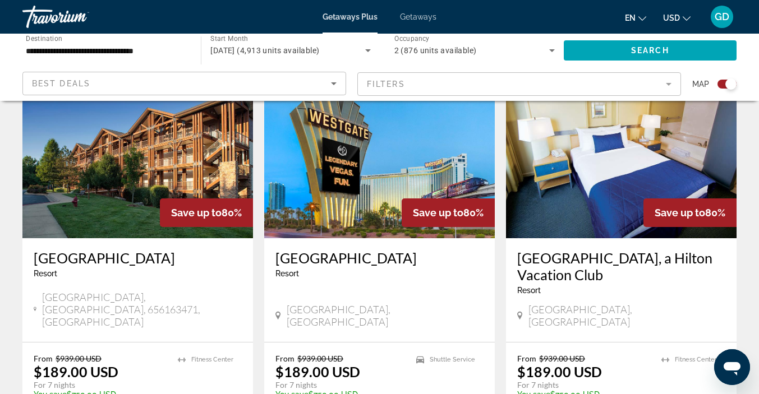
scroll to position [427, 0]
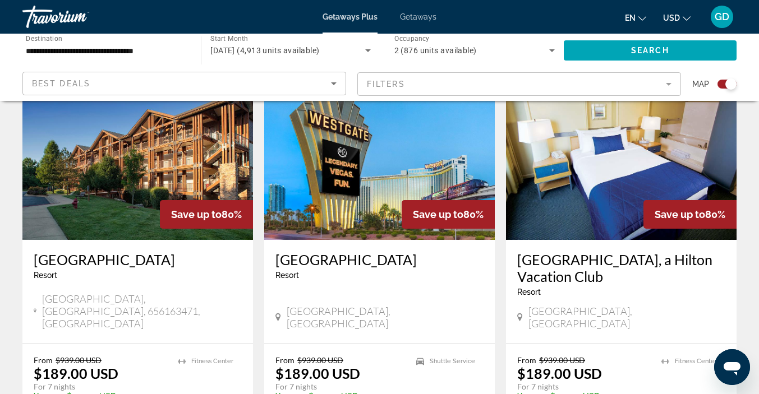
click at [344, 188] on img "Main content" at bounding box center [379, 150] width 231 height 179
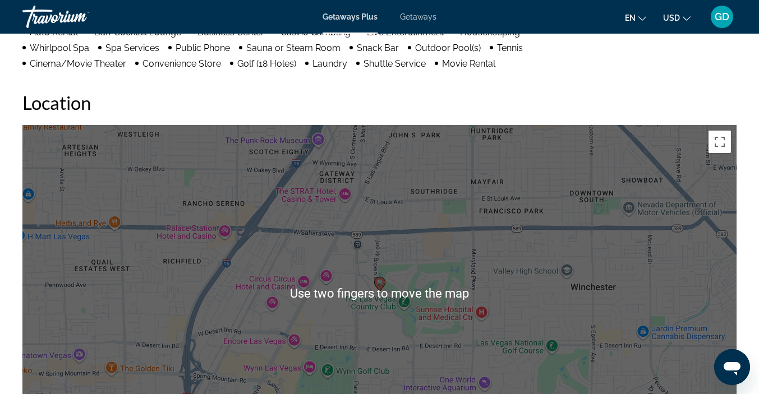
scroll to position [371, 0]
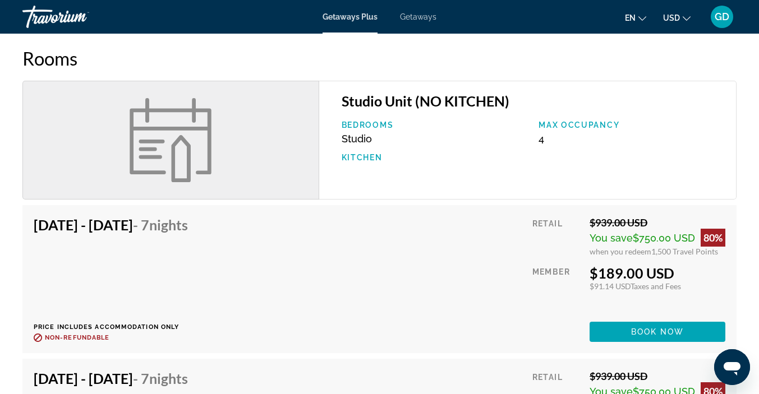
scroll to position [807, 0]
click at [716, 245] on div "80%" at bounding box center [712, 237] width 25 height 18
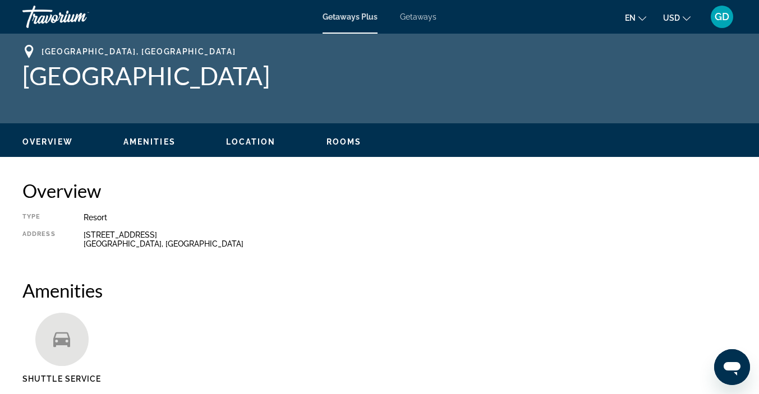
scroll to position [0, 0]
